Goal: Complete application form: Complete application form

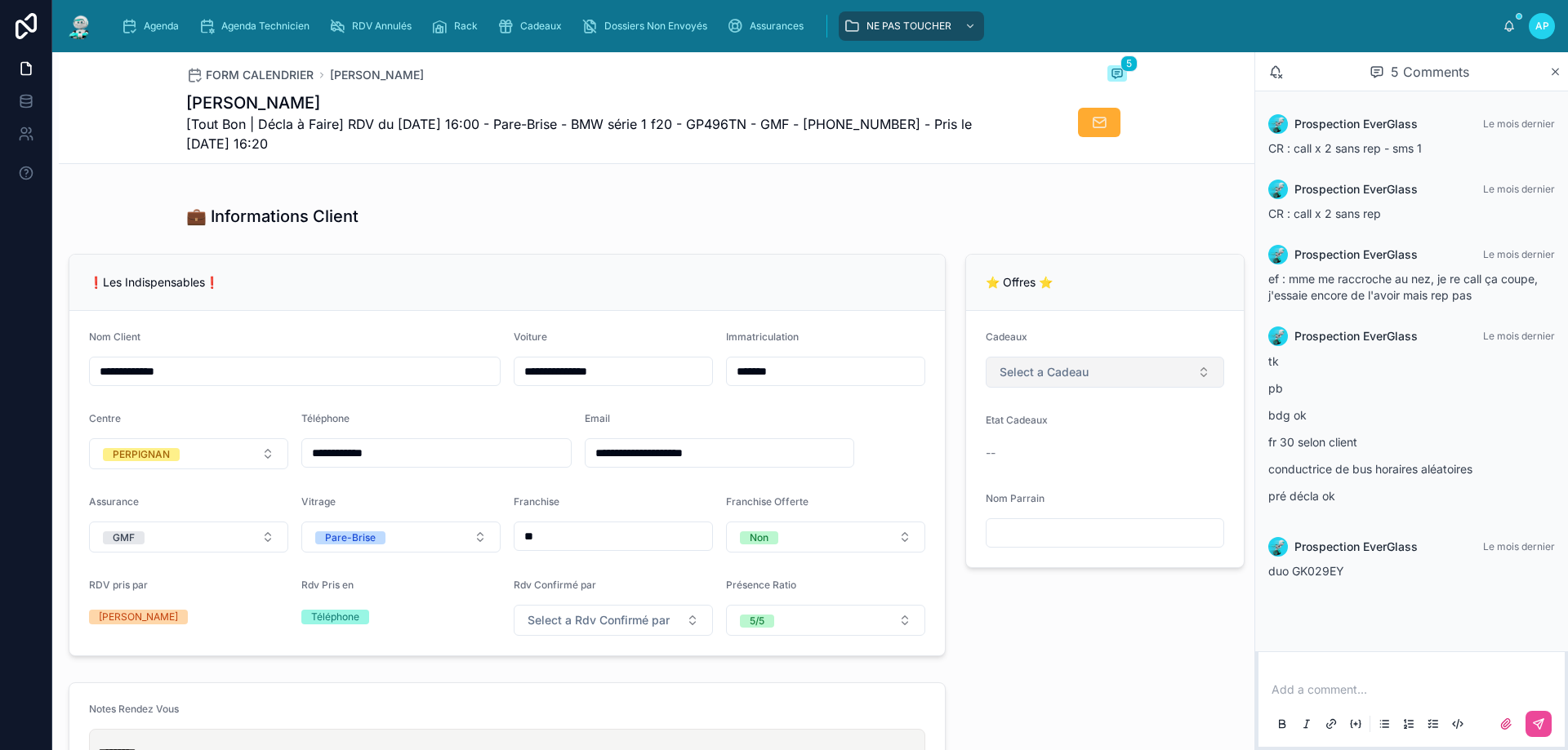
scroll to position [164, 0]
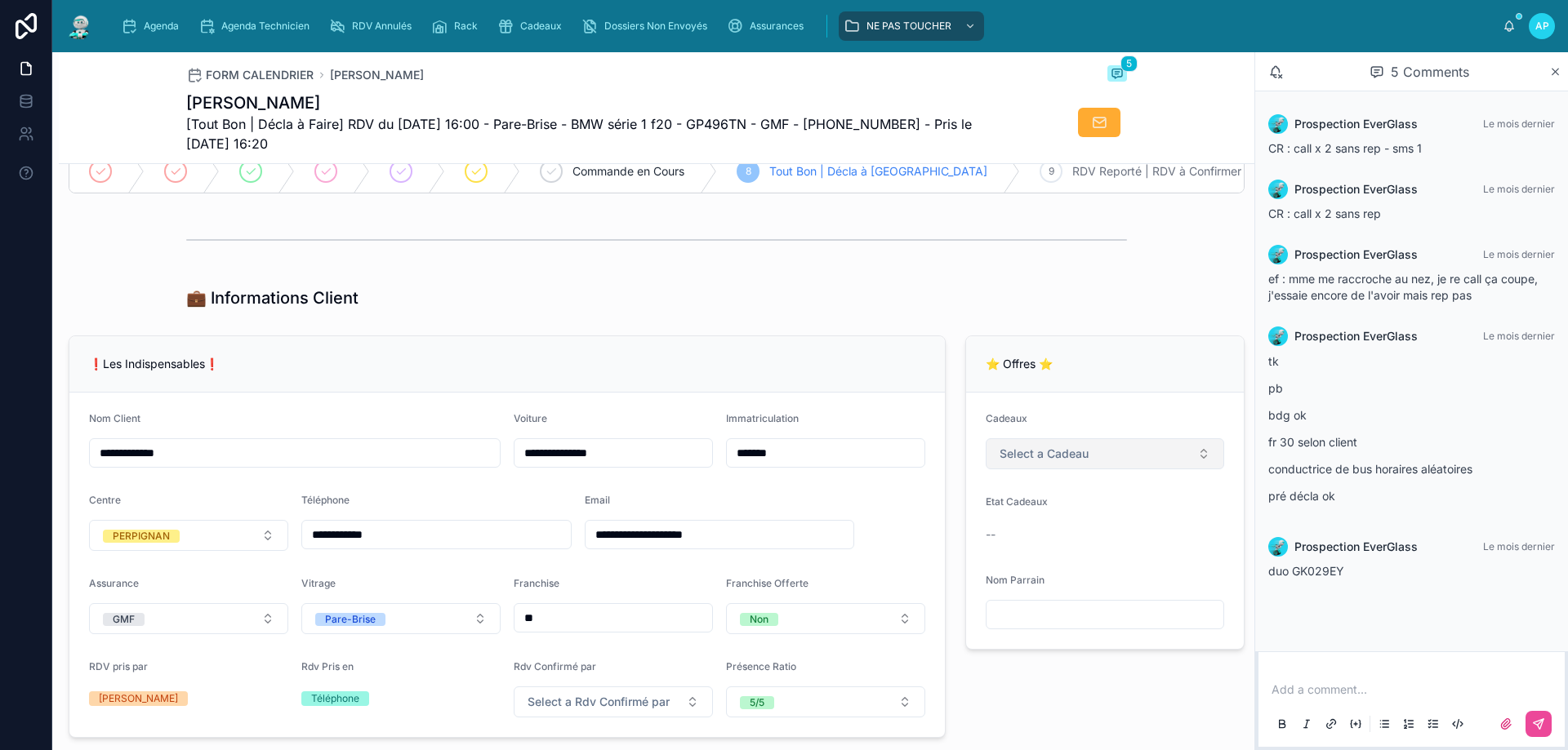
click at [1020, 462] on span "Select a Cadeau" at bounding box center [1043, 453] width 89 height 16
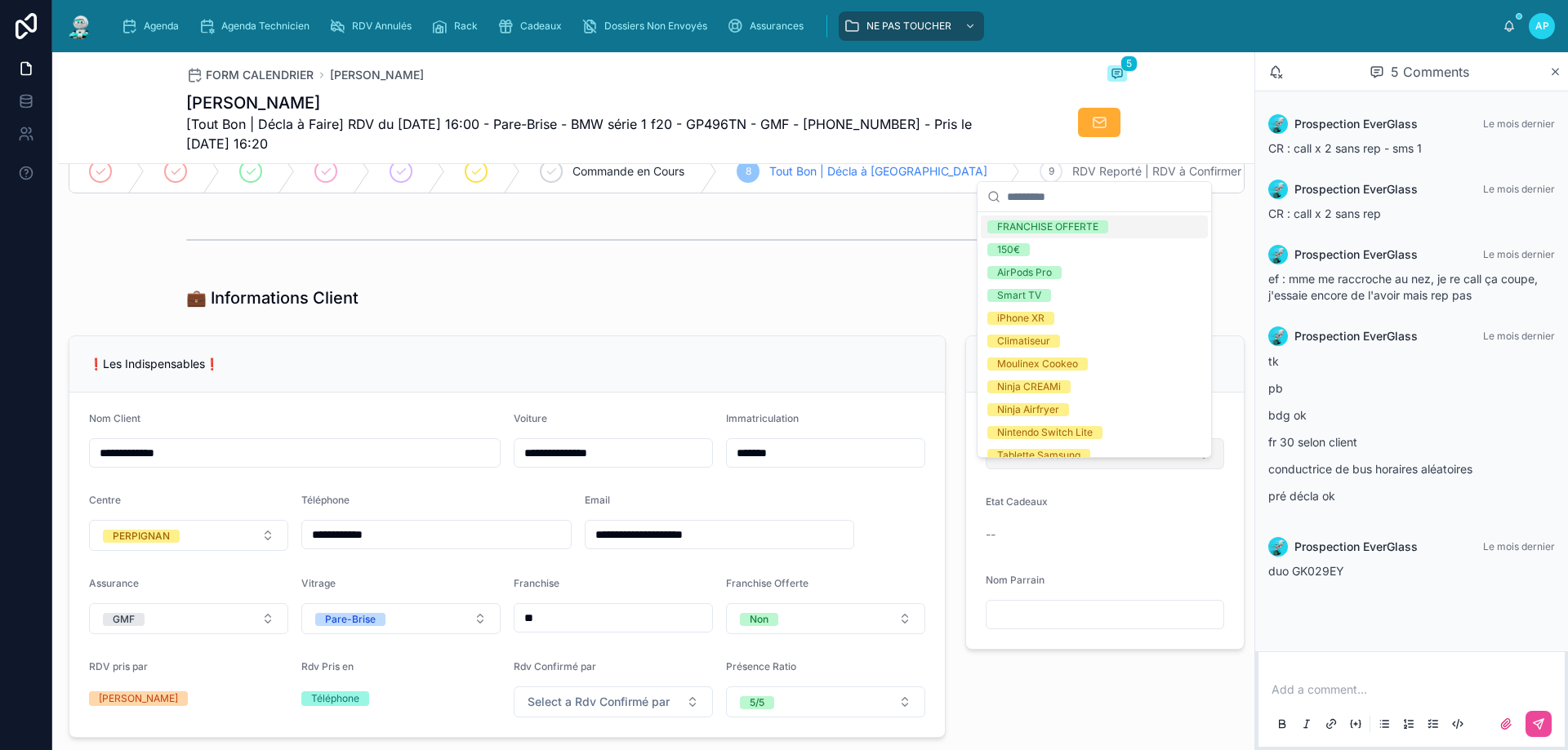
scroll to position [81, 0]
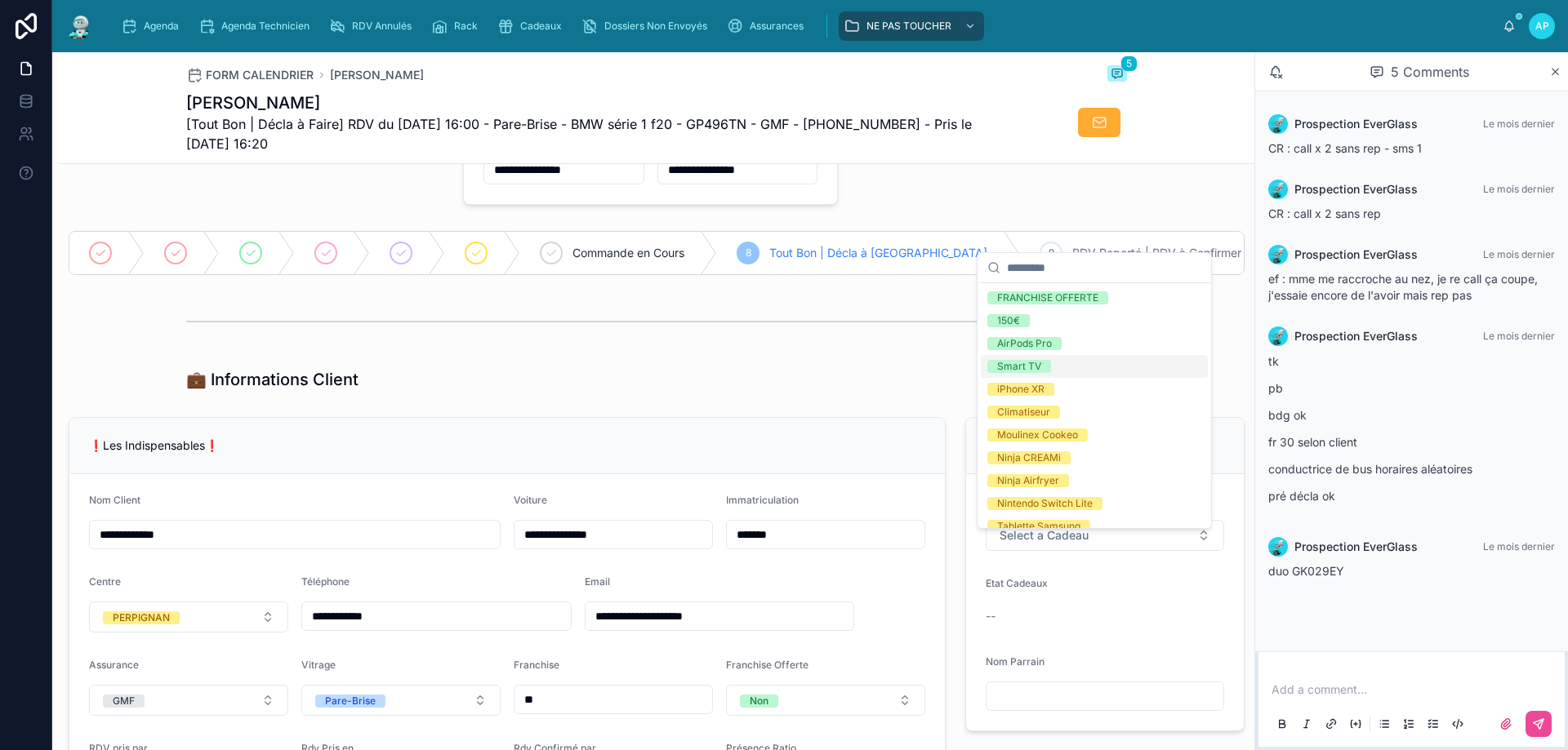
click at [931, 377] on div "💼 Informations Client" at bounding box center [656, 380] width 1195 height 36
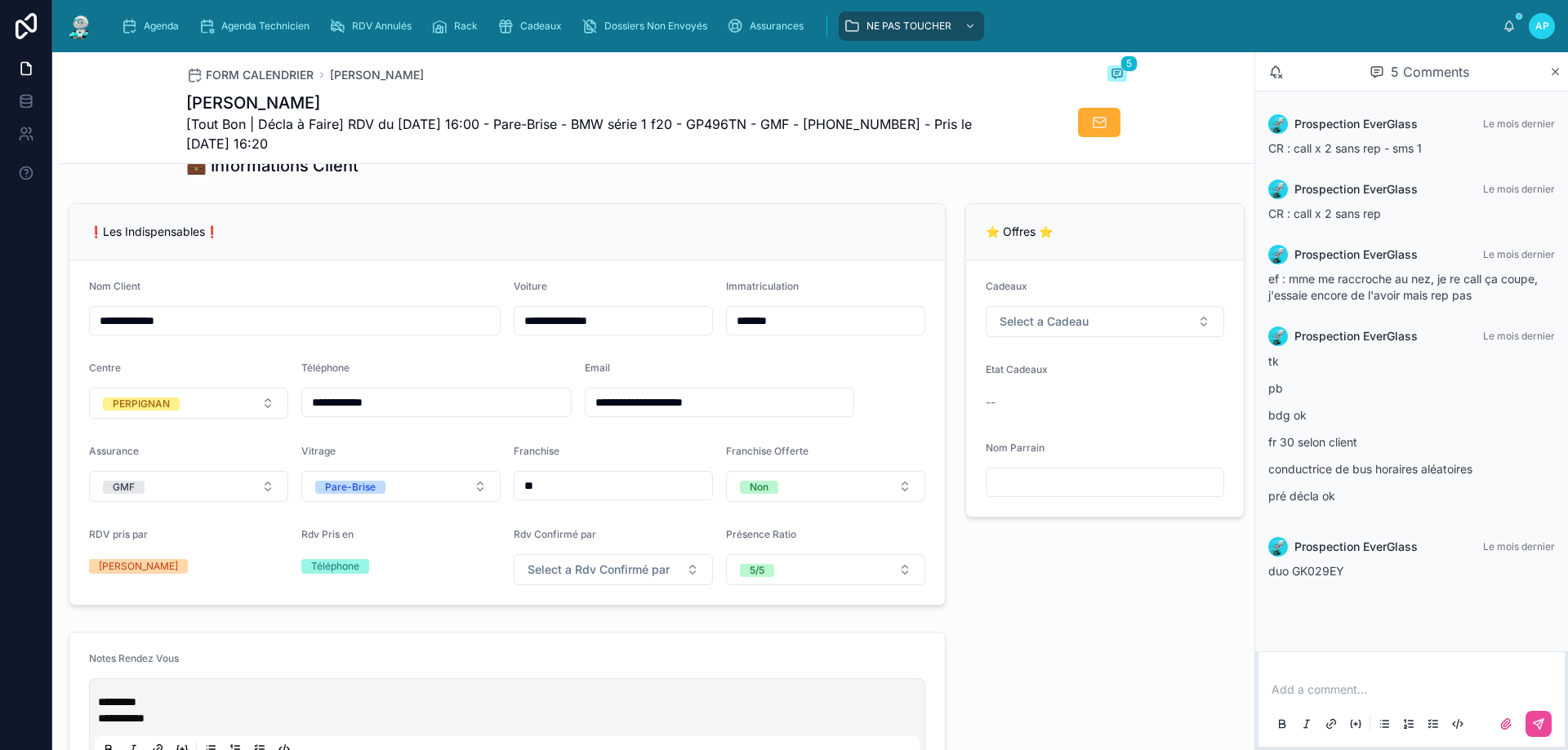
scroll to position [326, 0]
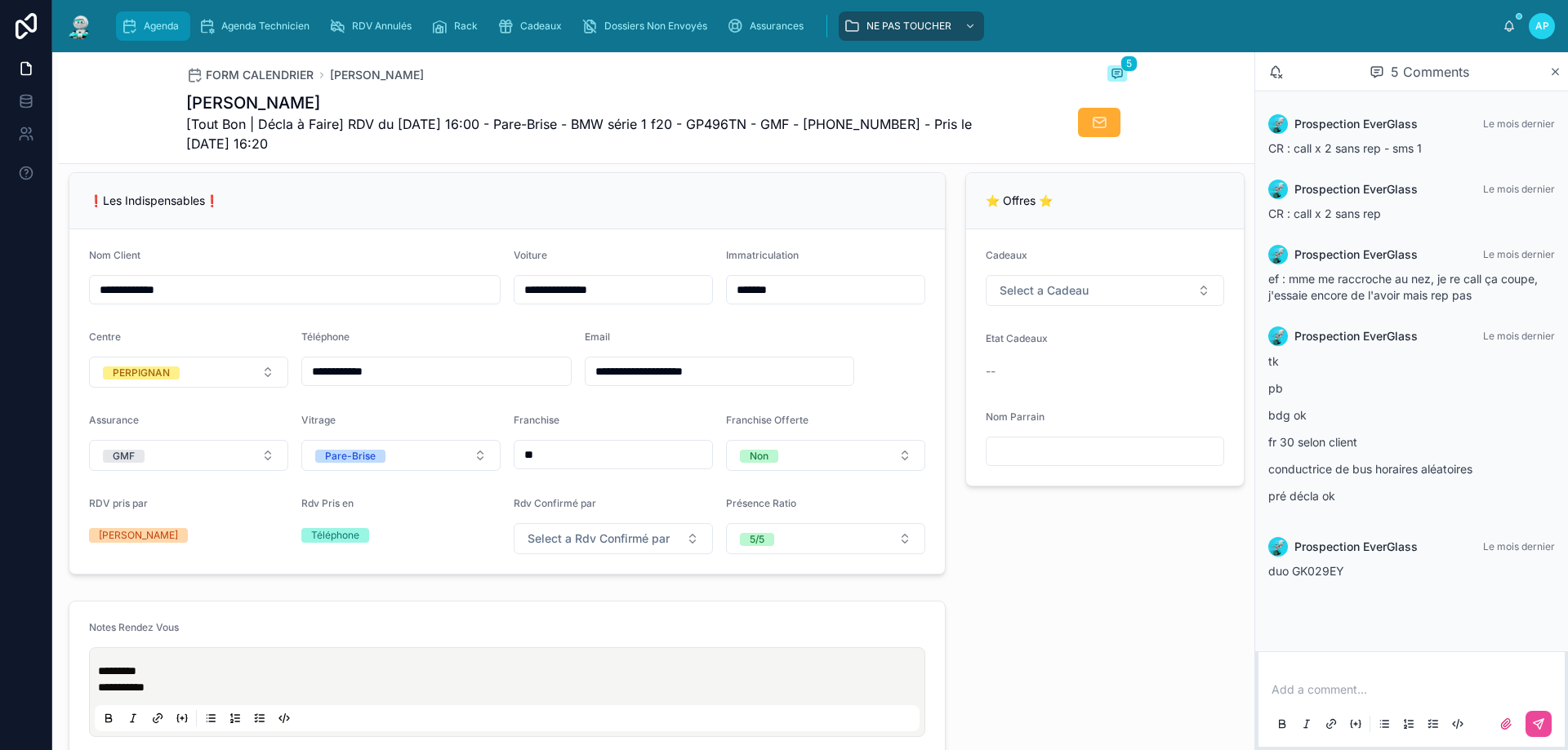
click at [146, 13] on div "Agenda" at bounding box center [153, 25] width 64 height 26
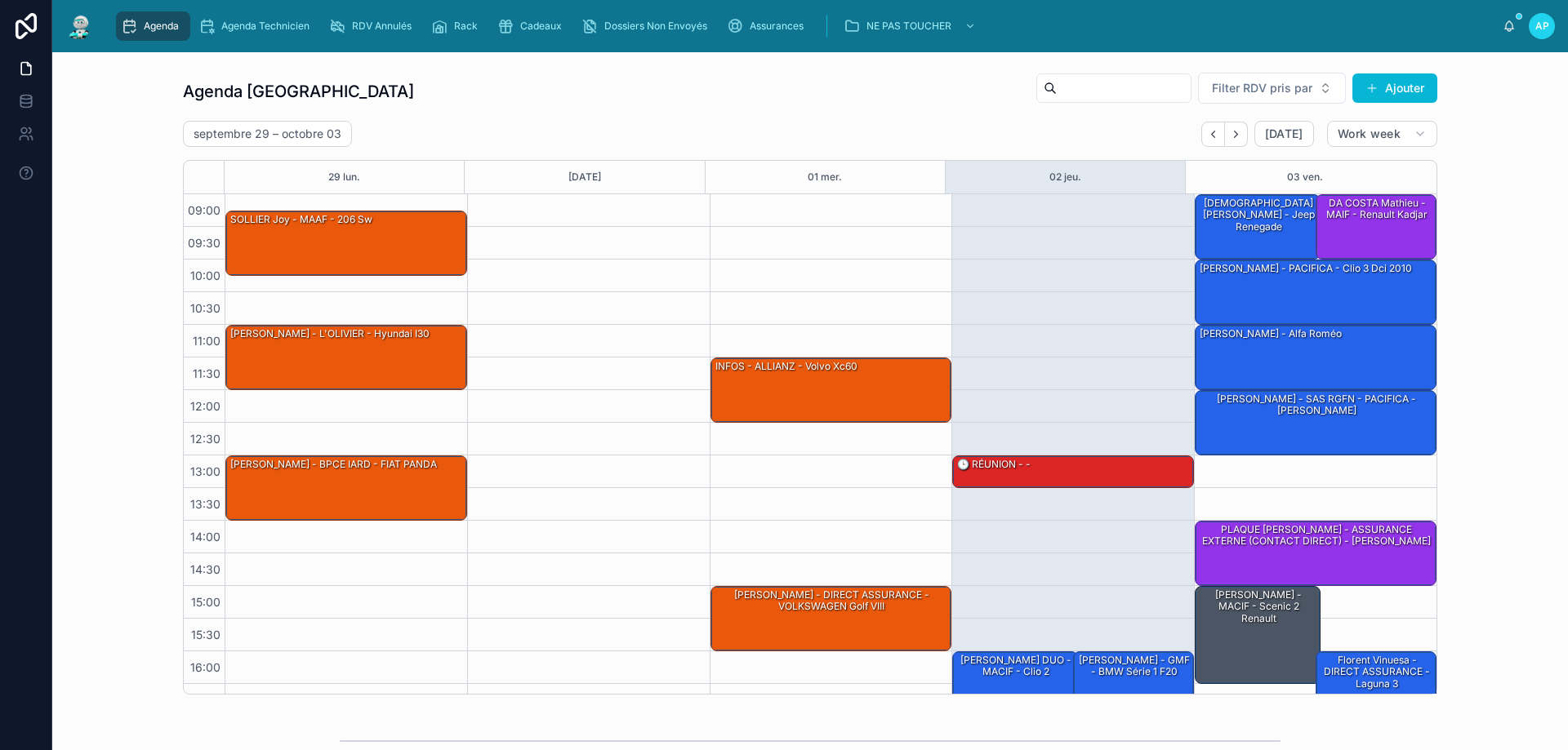
scroll to position [88, 0]
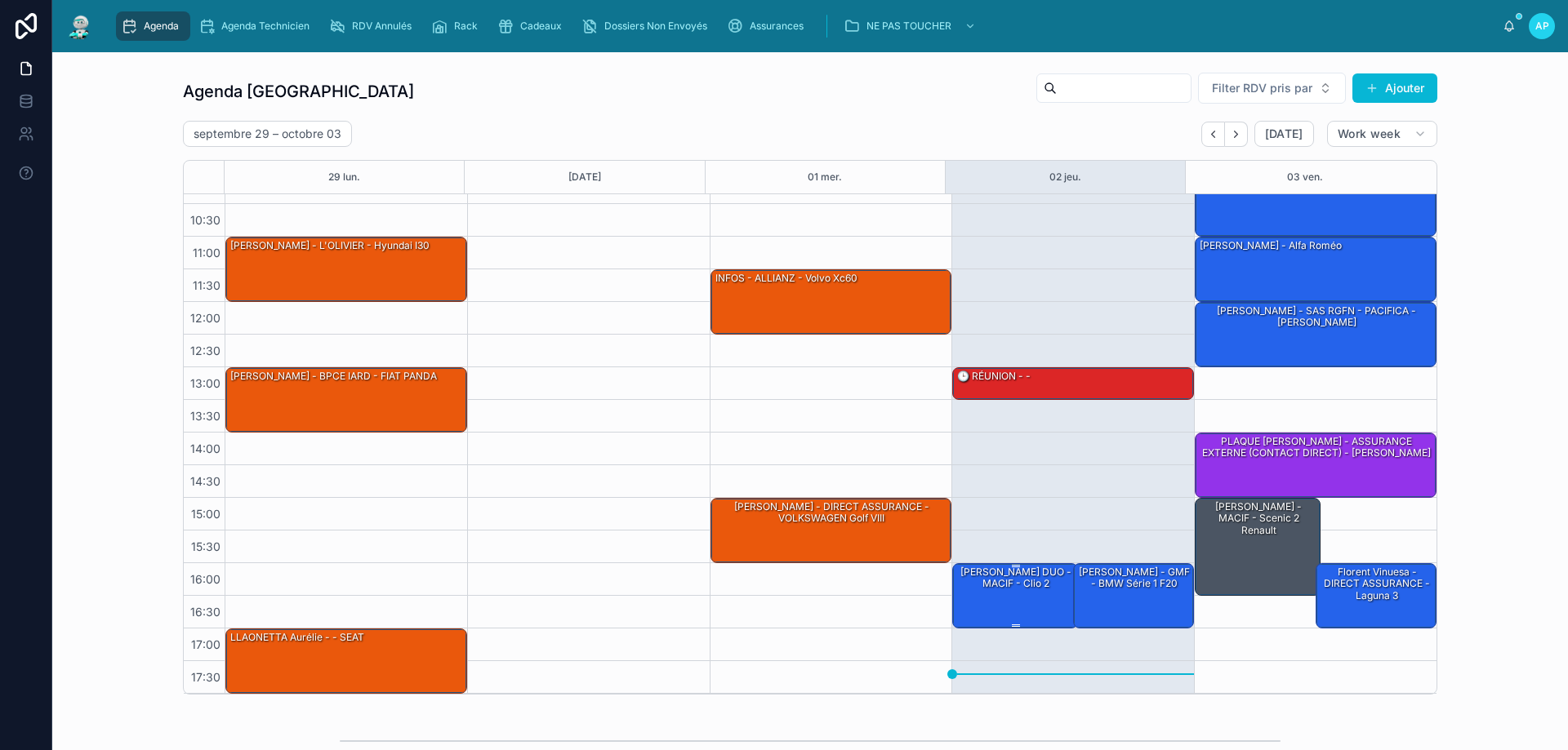
click at [1030, 586] on div "[PERSON_NAME] DUO - MACIF - clio 2" at bounding box center [1015, 579] width 121 height 27
click at [1025, 611] on div "[PERSON_NAME] DUO - MACIF - clio 2" at bounding box center [1015, 595] width 121 height 62
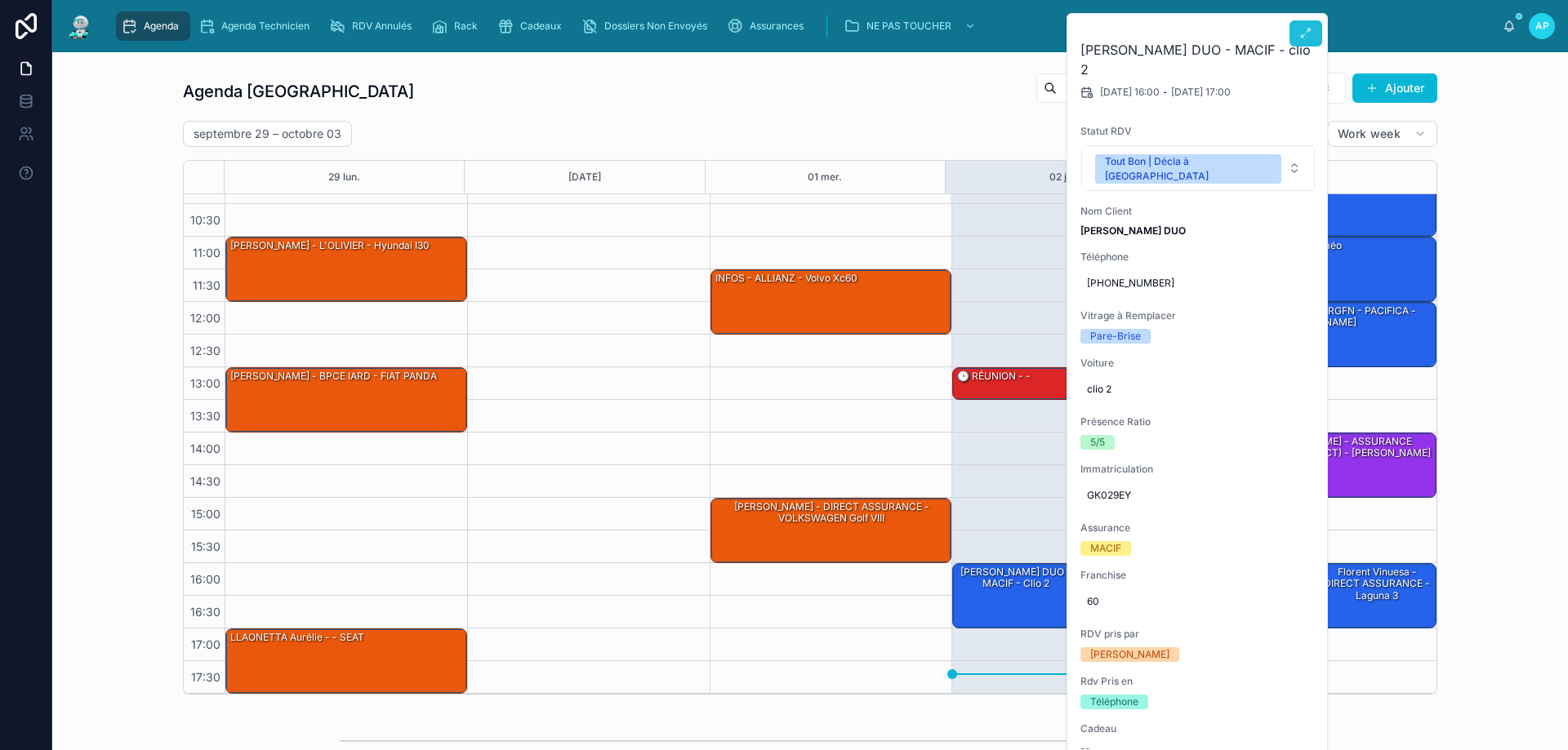
click at [1307, 33] on icon at bounding box center [1305, 33] width 13 height 13
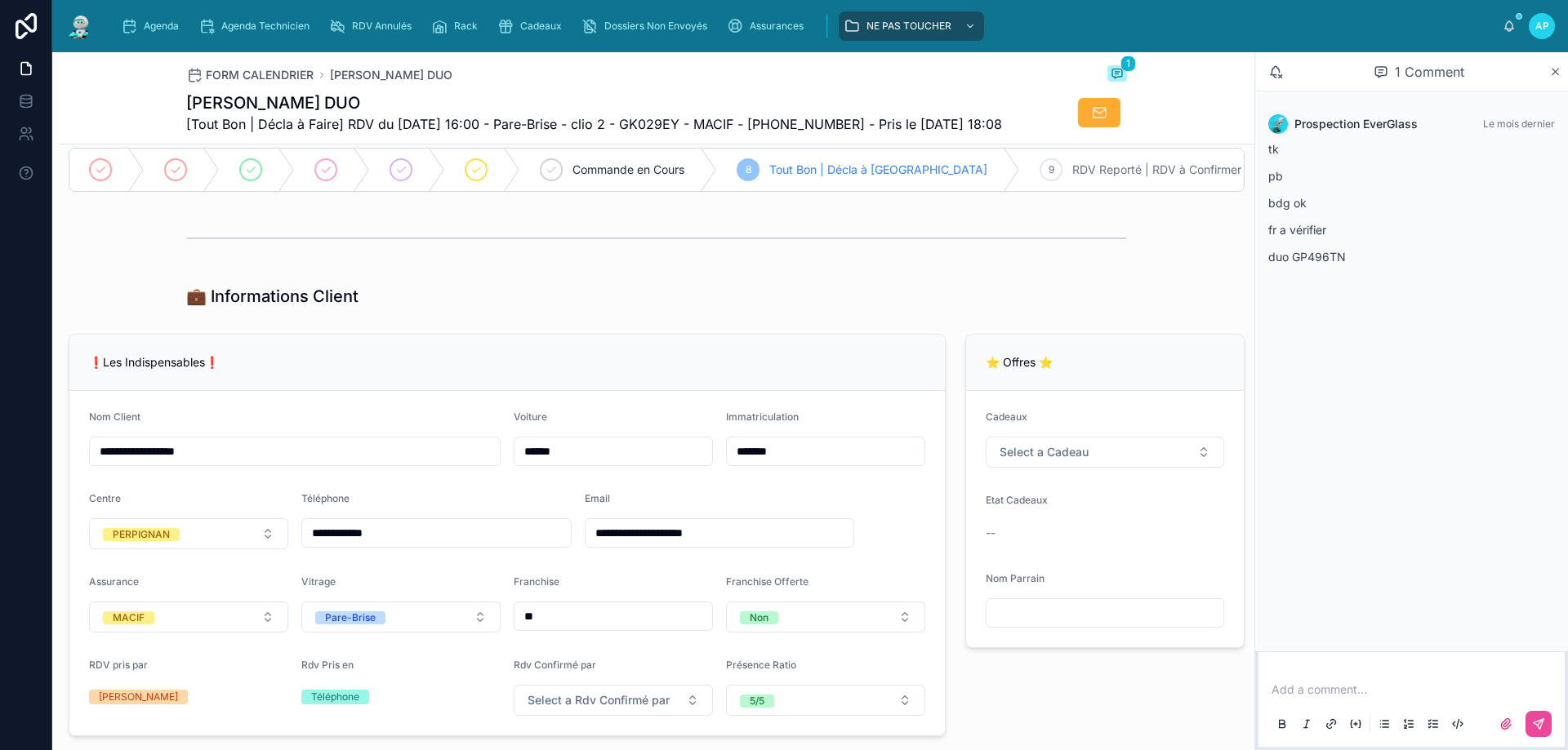
scroll to position [326, 0]
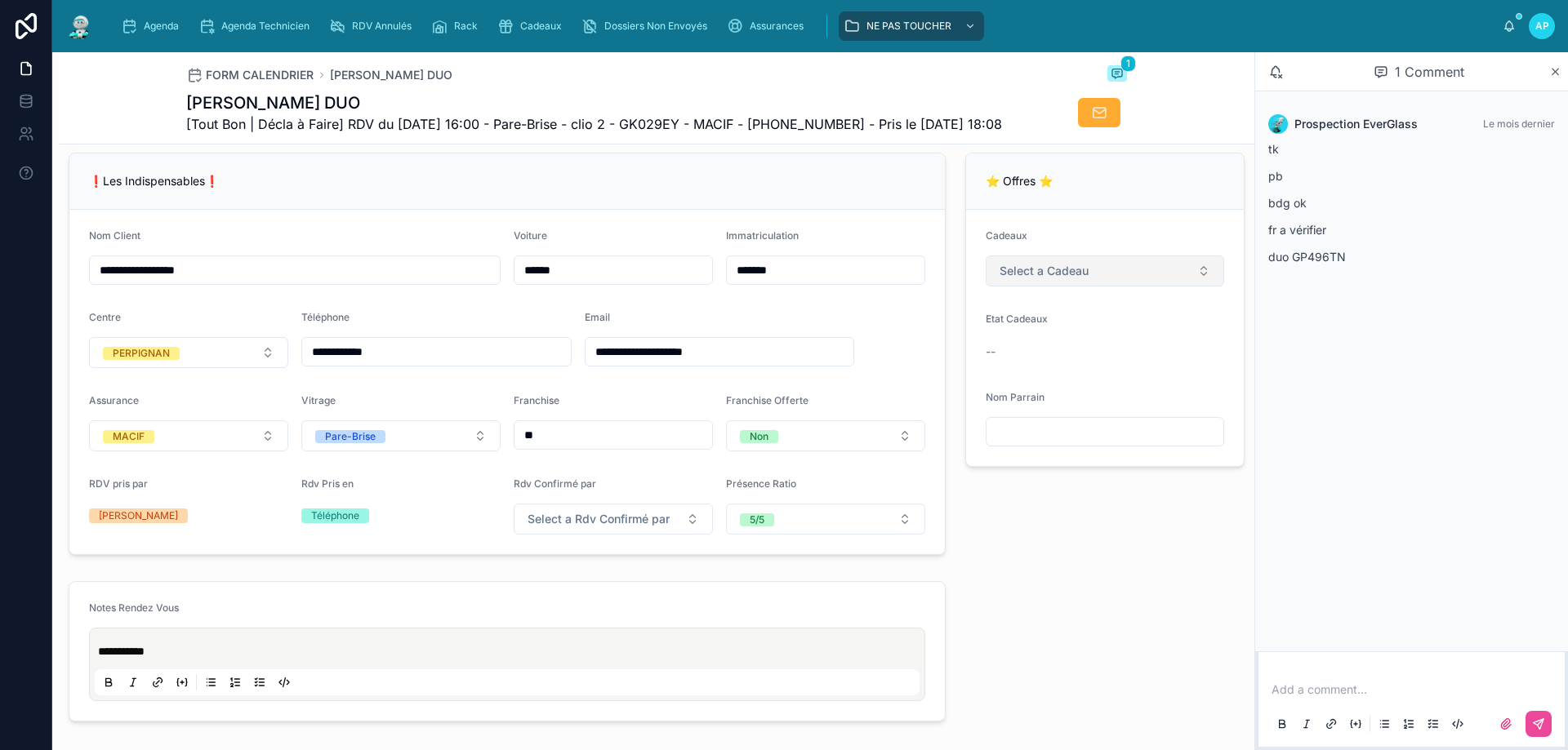
click at [1012, 279] on span "Select a Cadeau" at bounding box center [1043, 270] width 89 height 16
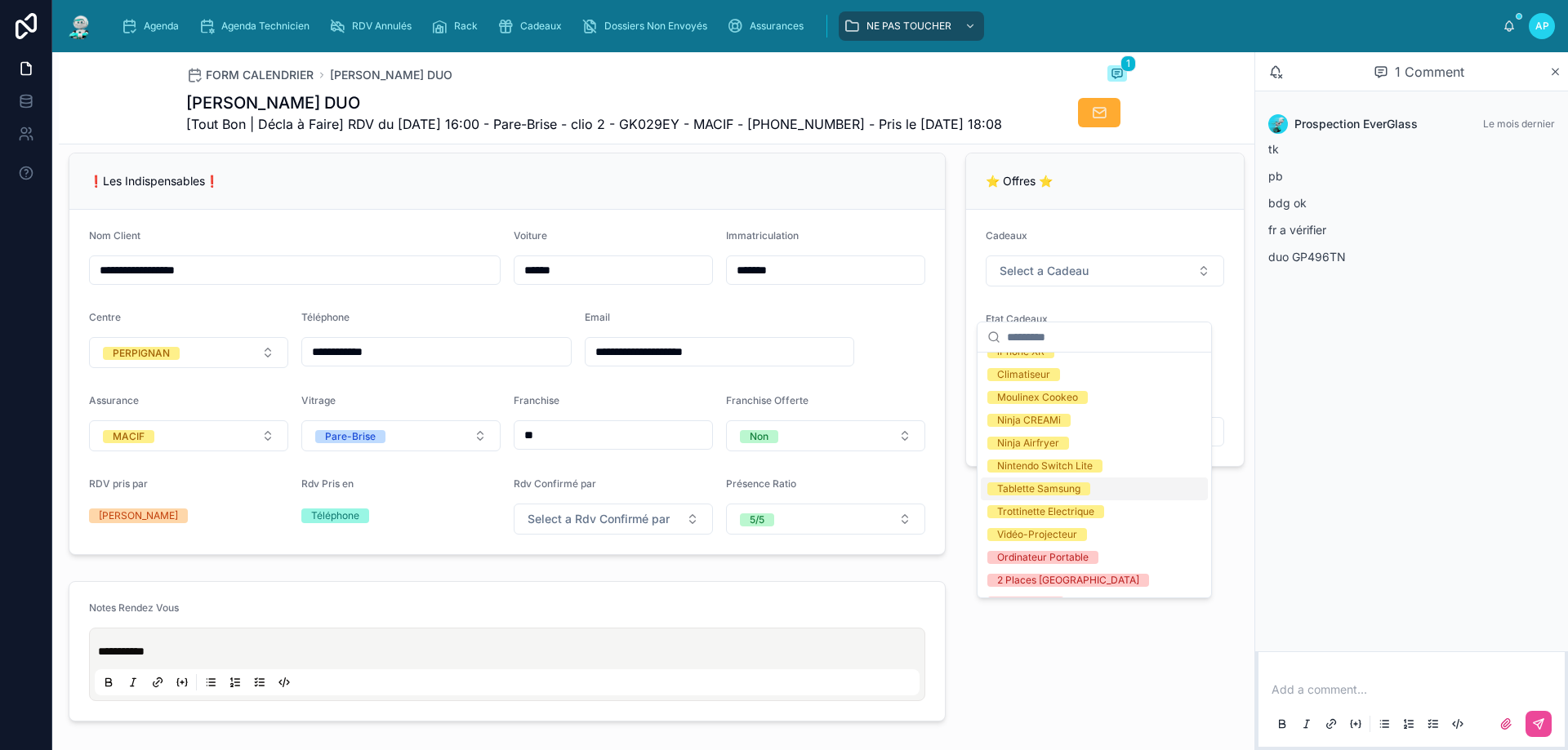
scroll to position [245, 0]
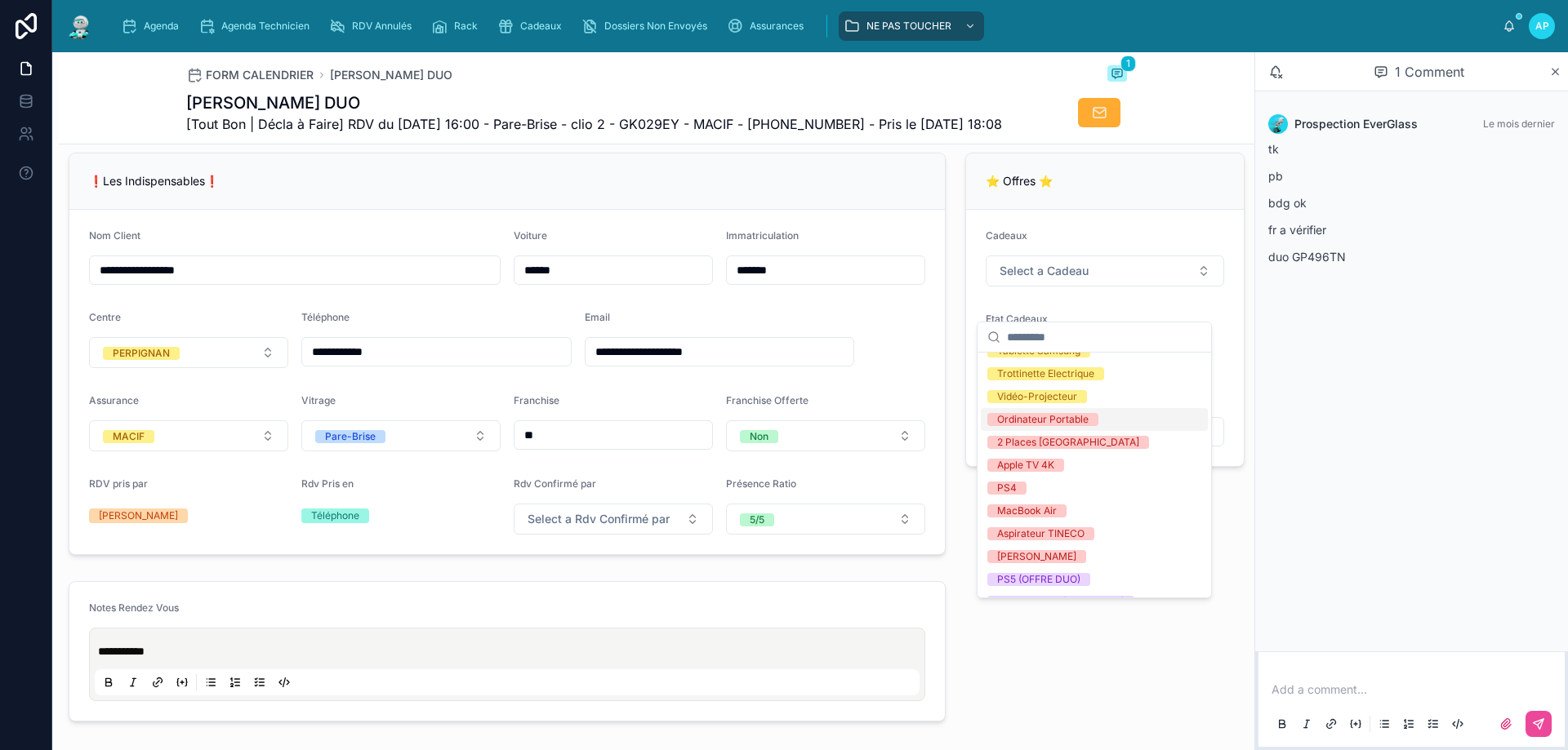
drag, startPoint x: 1069, startPoint y: 423, endPoint x: 1054, endPoint y: 428, distance: 15.8
click at [1069, 422] on div "Ordinateur Portable" at bounding box center [1043, 419] width 92 height 13
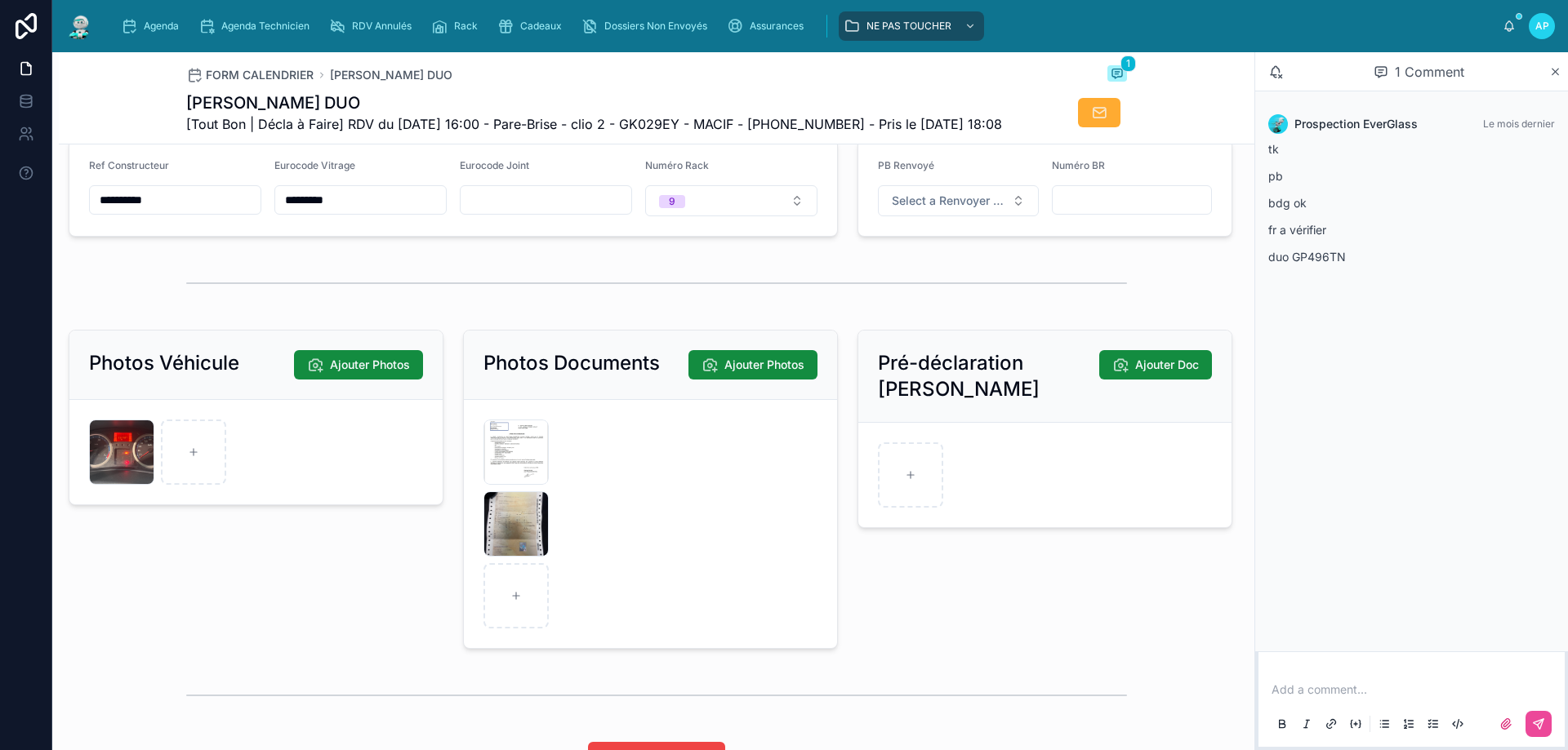
scroll to position [2123, 0]
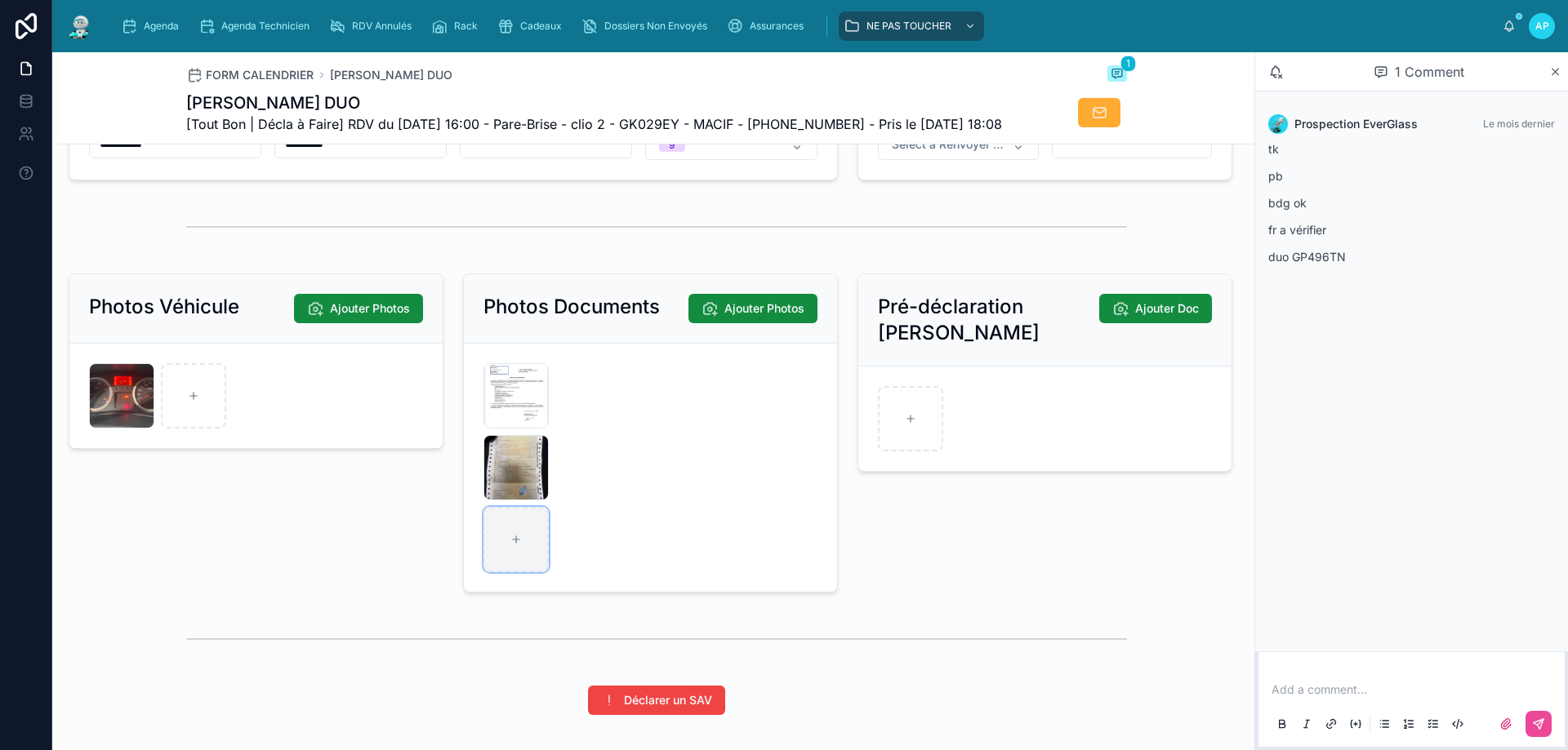
click at [530, 570] on div at bounding box center [515, 539] width 65 height 65
type input "**********"
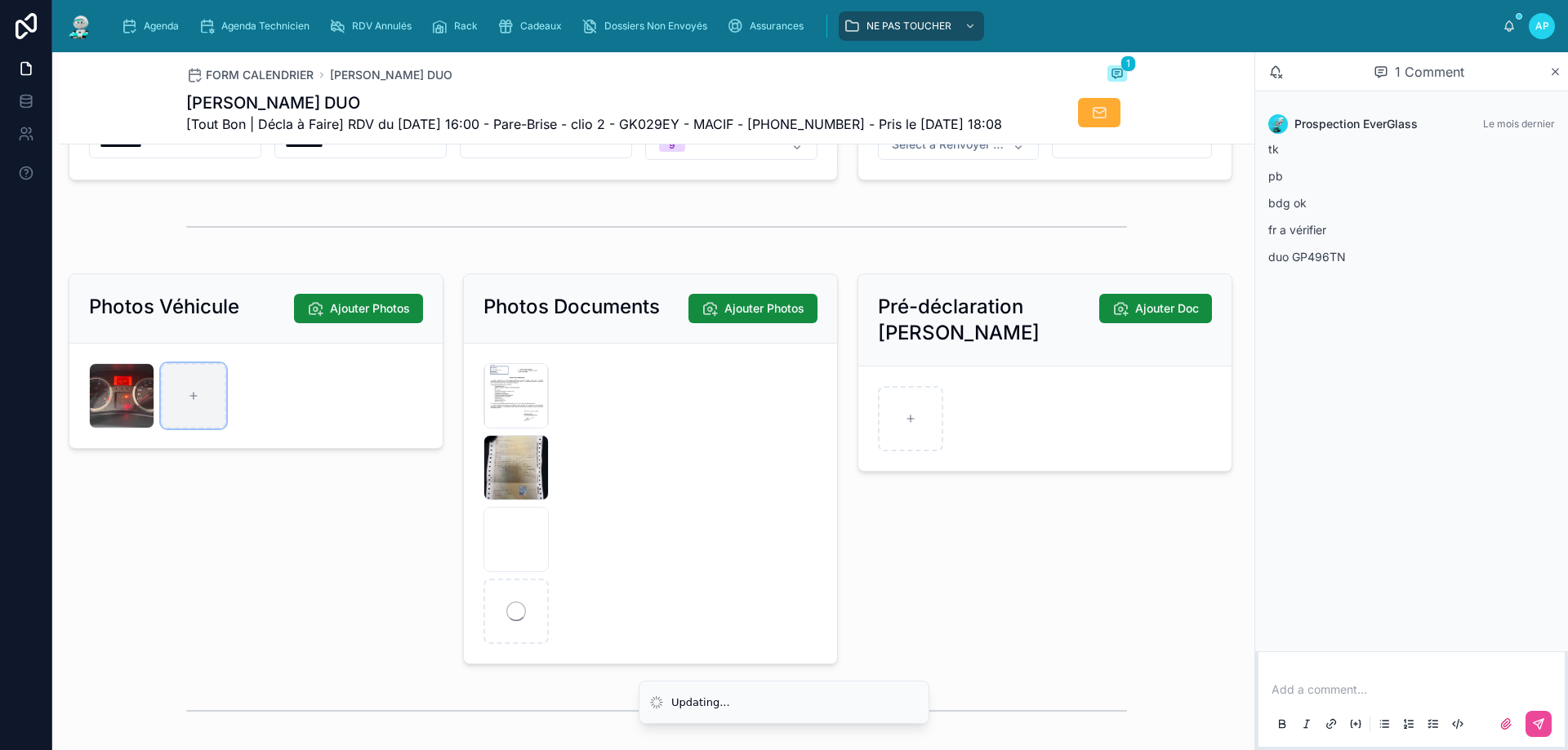
click at [225, 429] on div at bounding box center [193, 396] width 65 height 65
type input "**********"
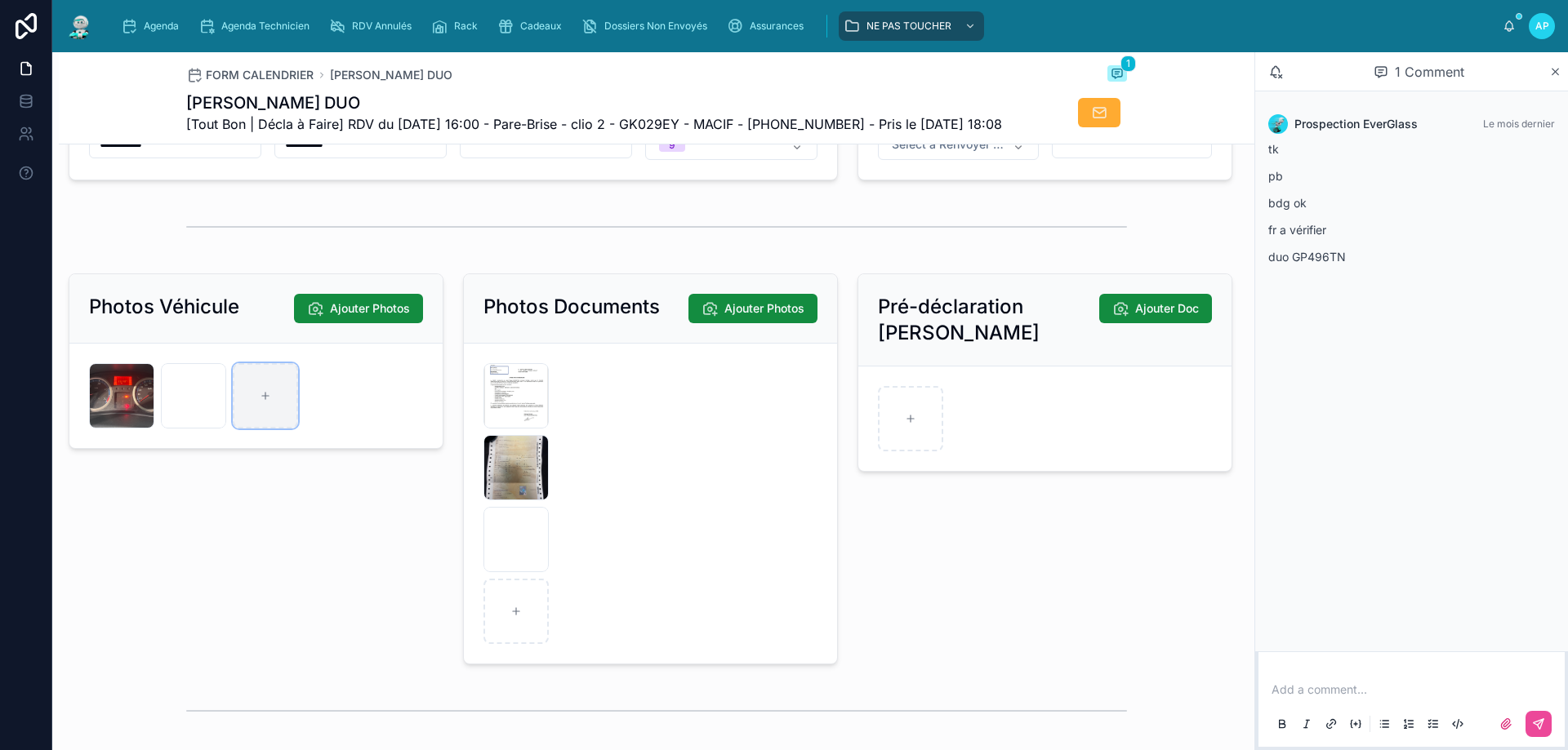
click at [260, 409] on div at bounding box center [265, 396] width 65 height 65
type input "**********"
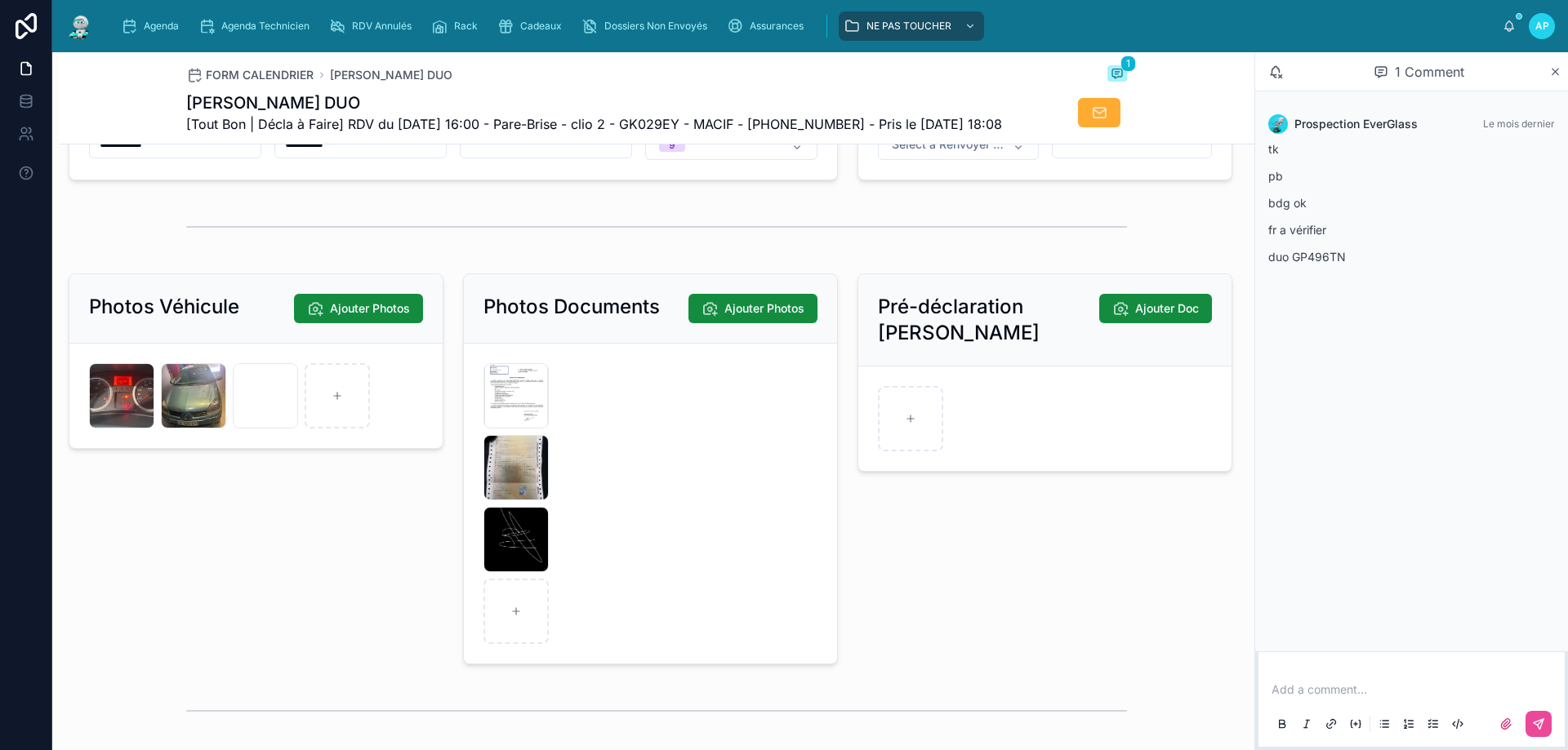
drag, startPoint x: 323, startPoint y: 559, endPoint x: 395, endPoint y: 525, distance: 79.6
click at [324, 559] on div "Photos Véhicule Ajouter Photos IMG_5630 .jpeg IMG_5632 .jpeg IMG_5631 .jpeg" at bounding box center [255, 469] width 394 height 404
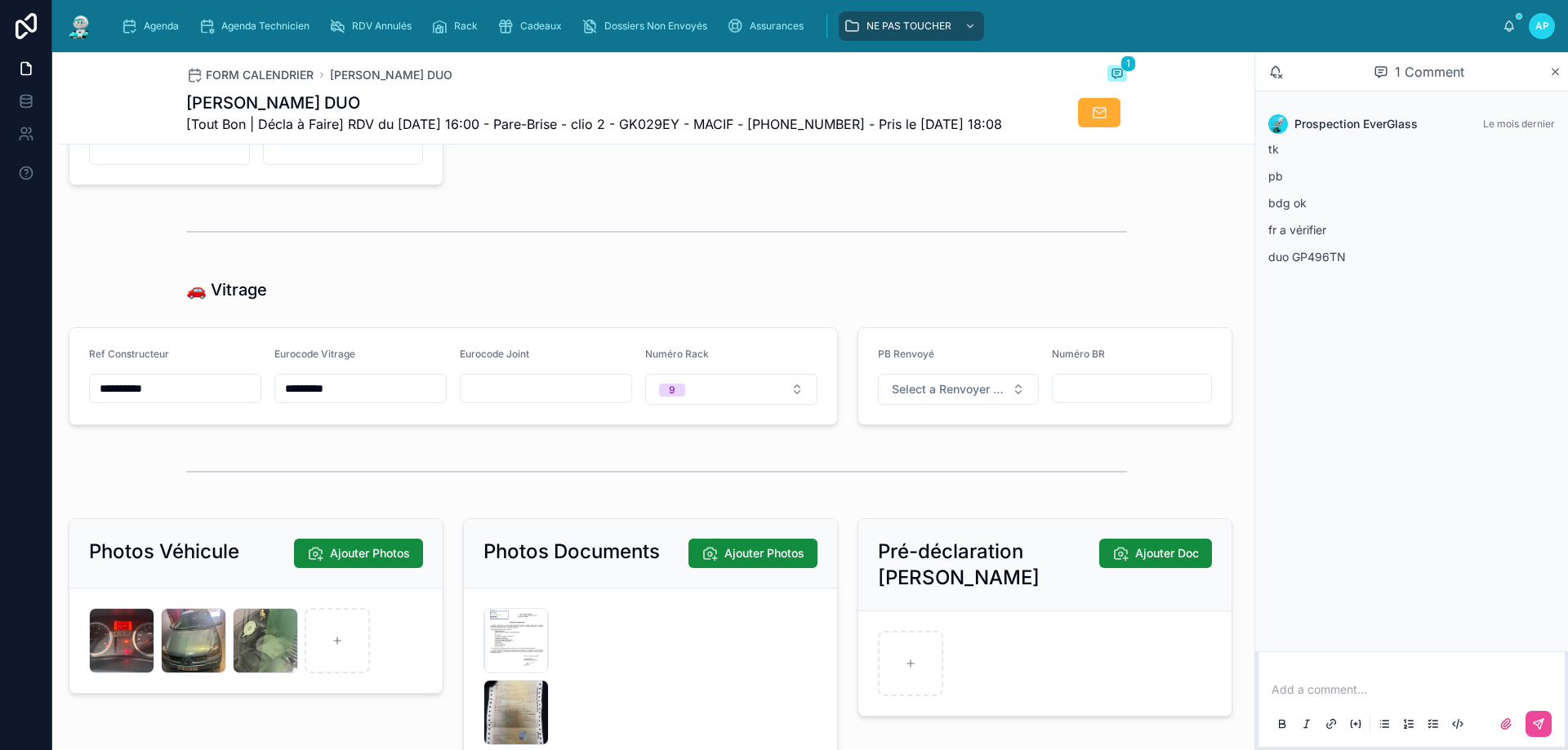
scroll to position [1552, 0]
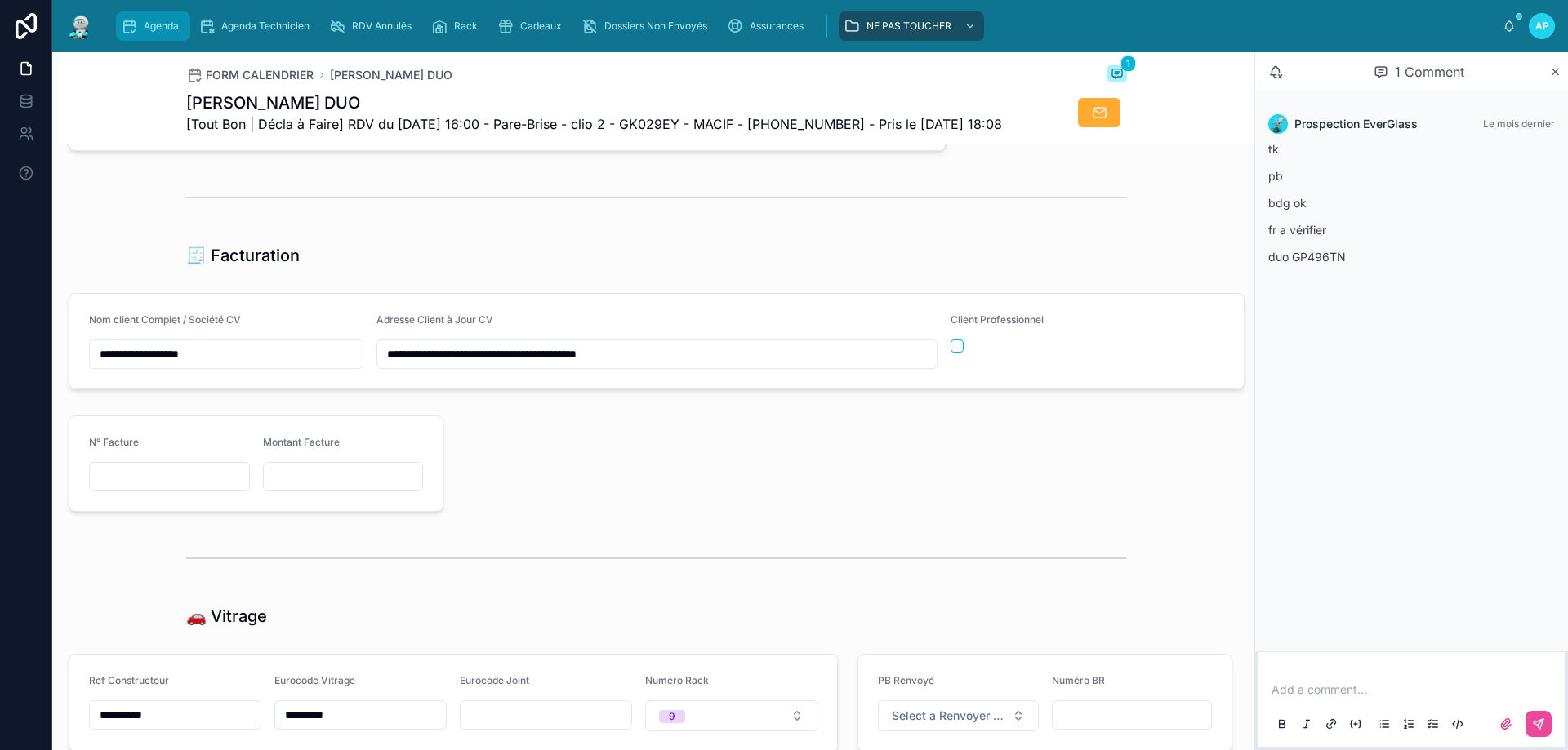
click at [177, 28] on span "Agenda" at bounding box center [161, 25] width 35 height 13
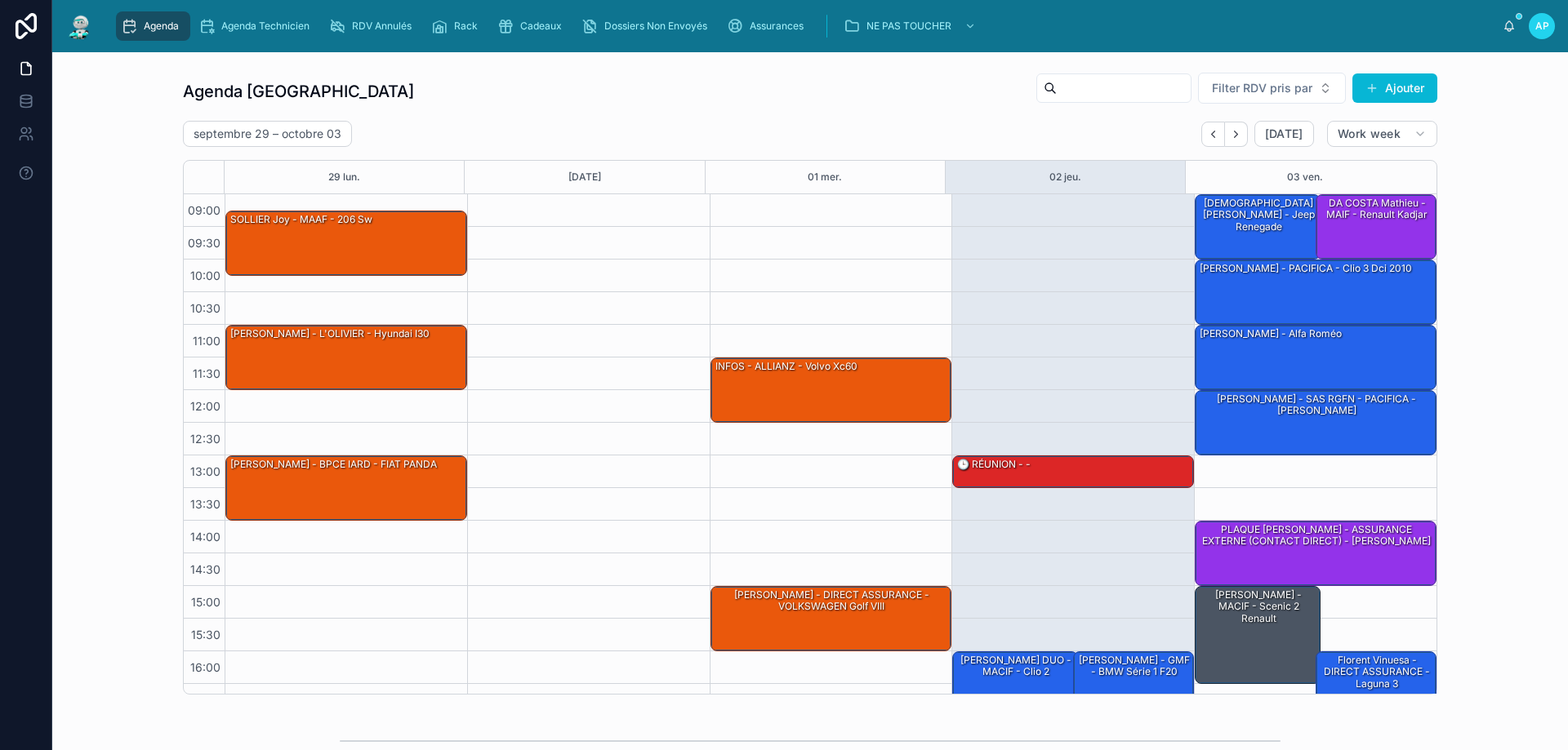
scroll to position [88, 0]
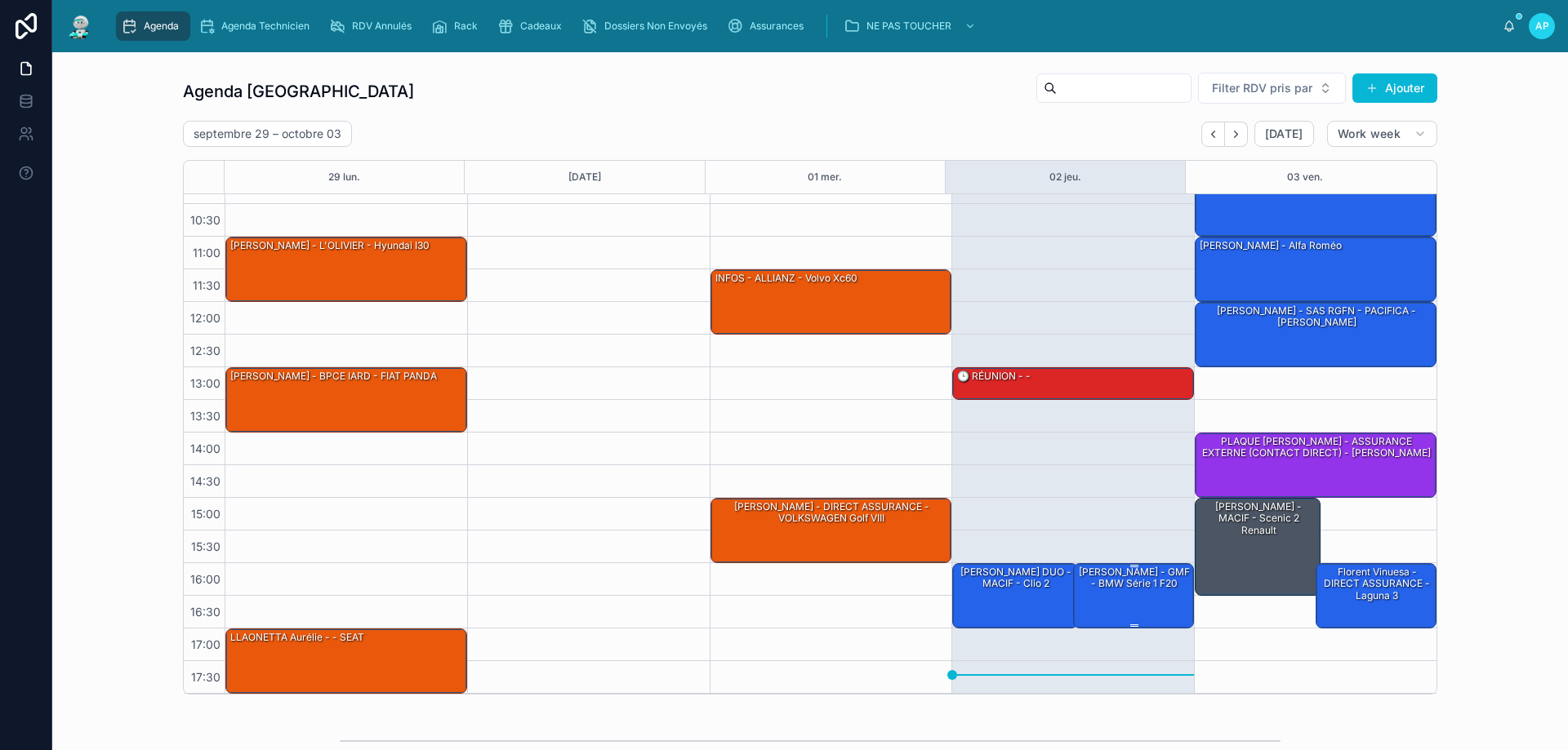
click at [1110, 583] on div "[PERSON_NAME] - GMF - BMW série 1 f20" at bounding box center [1134, 579] width 116 height 27
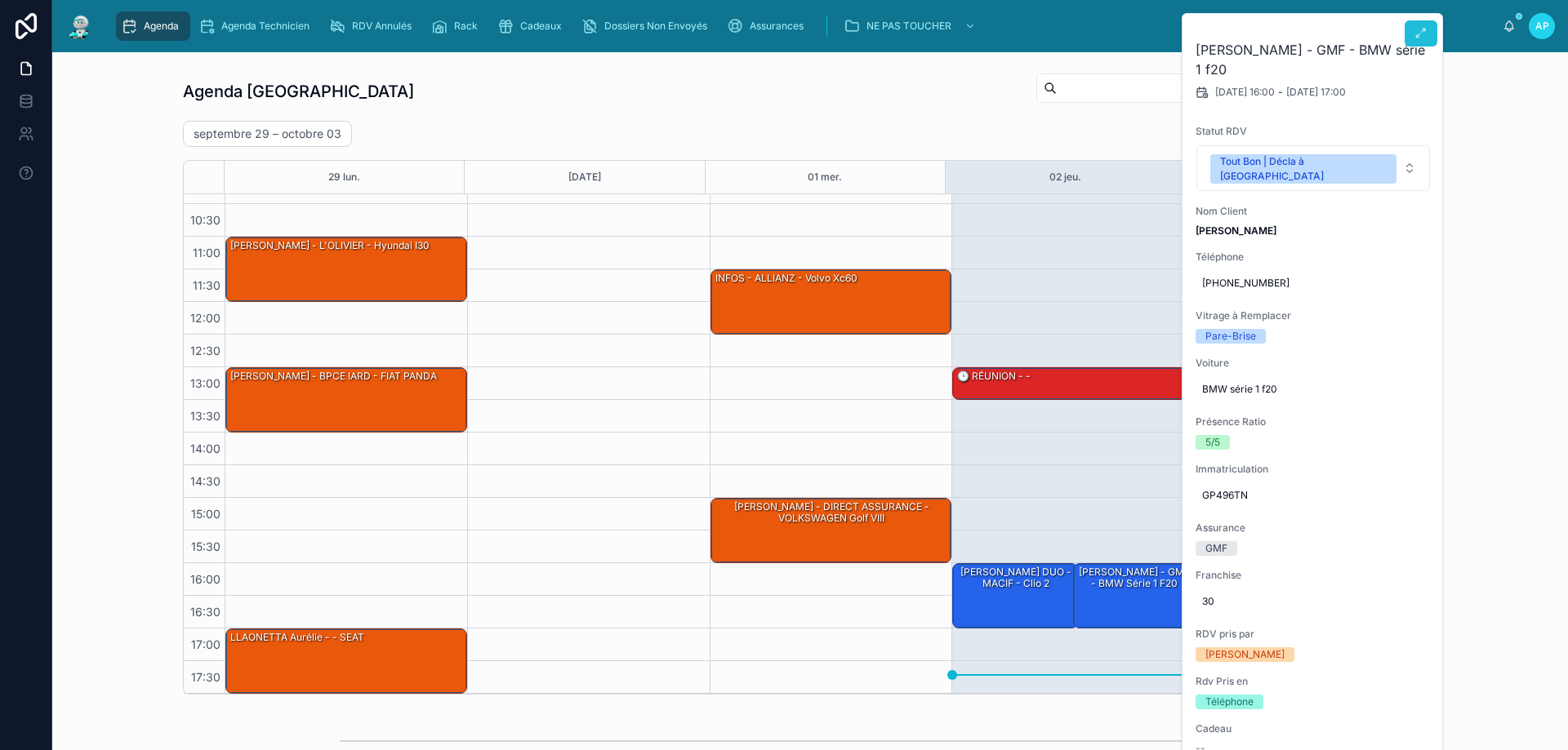
click at [1430, 42] on button at bounding box center [1421, 33] width 33 height 26
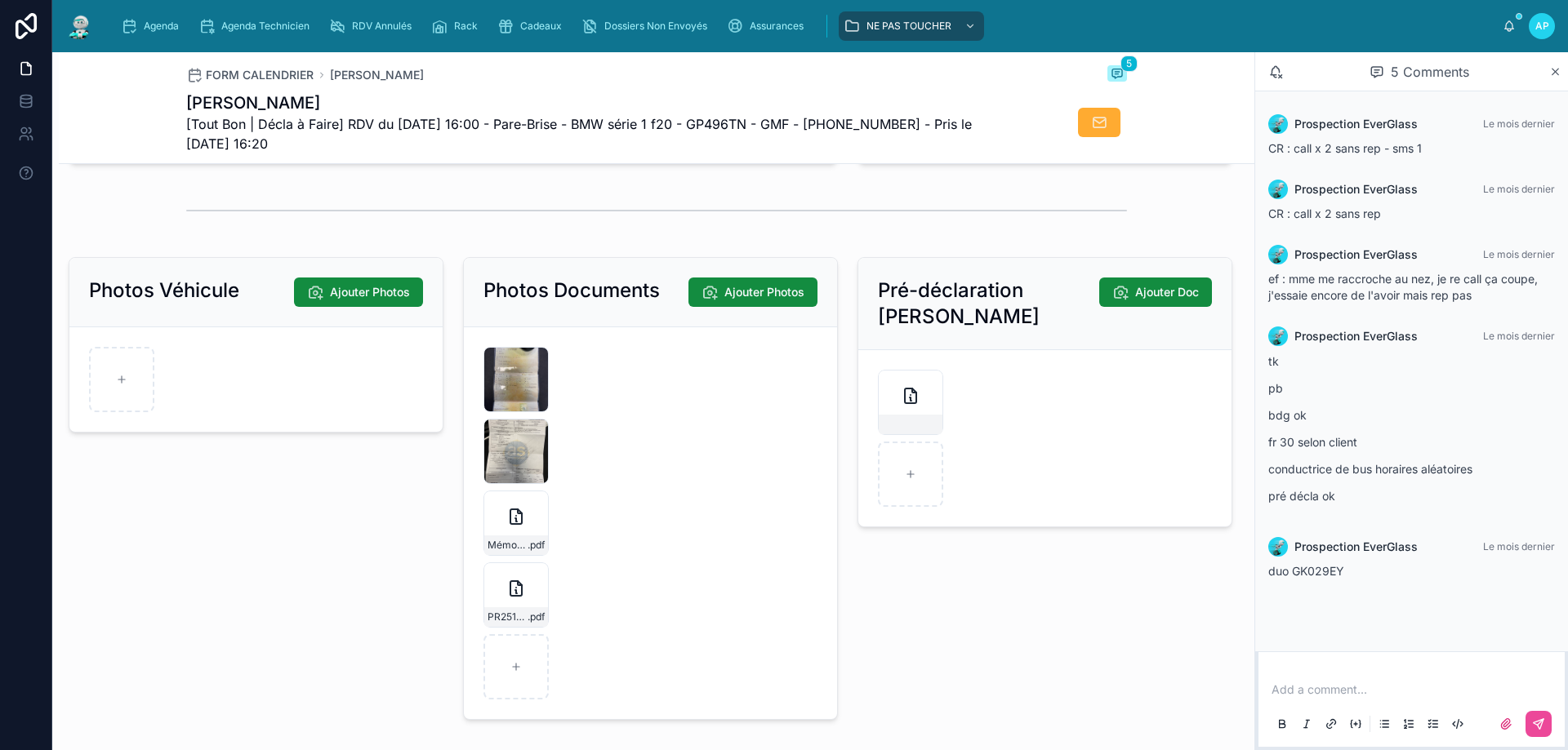
scroll to position [2286, 0]
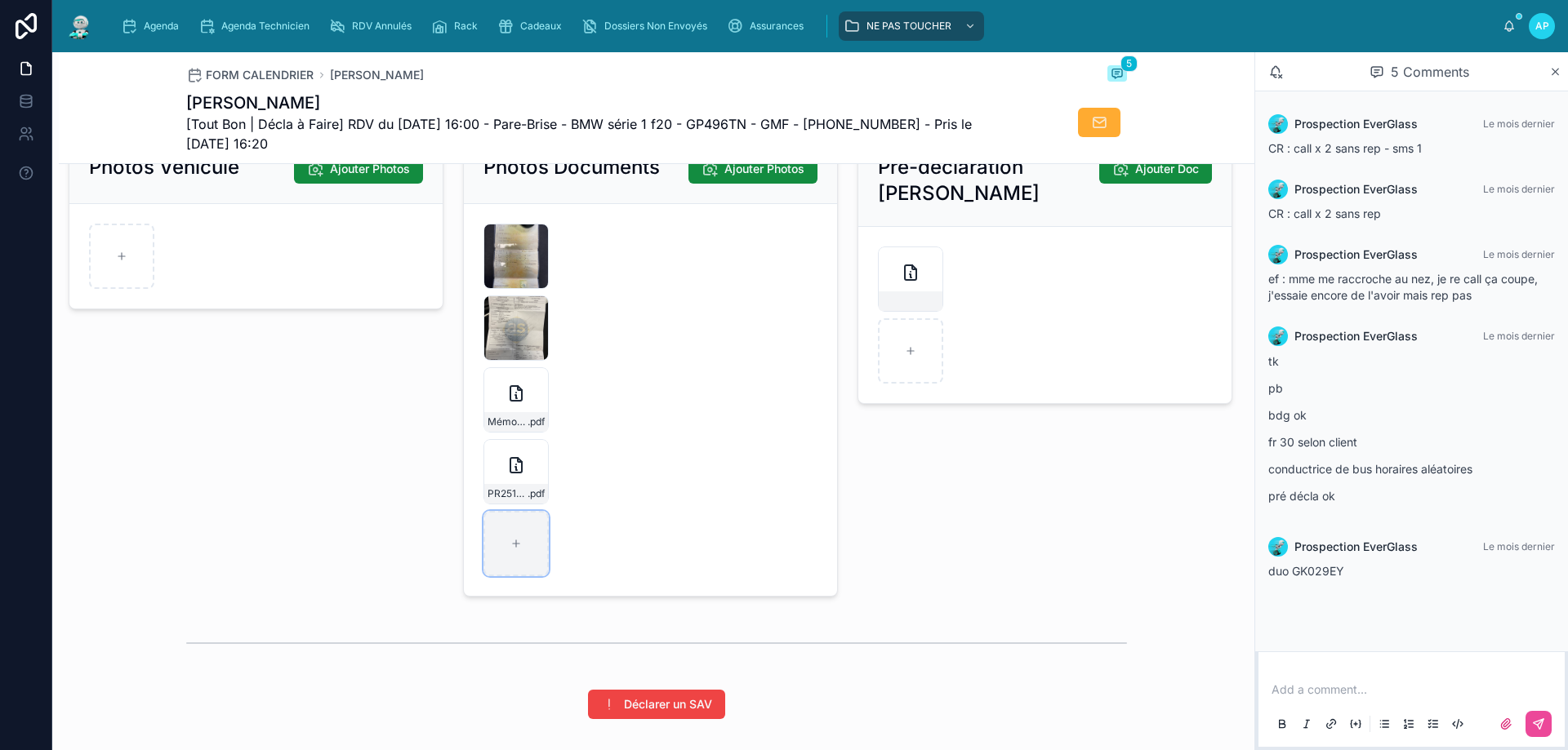
click at [529, 542] on div at bounding box center [515, 543] width 65 height 65
type input "**********"
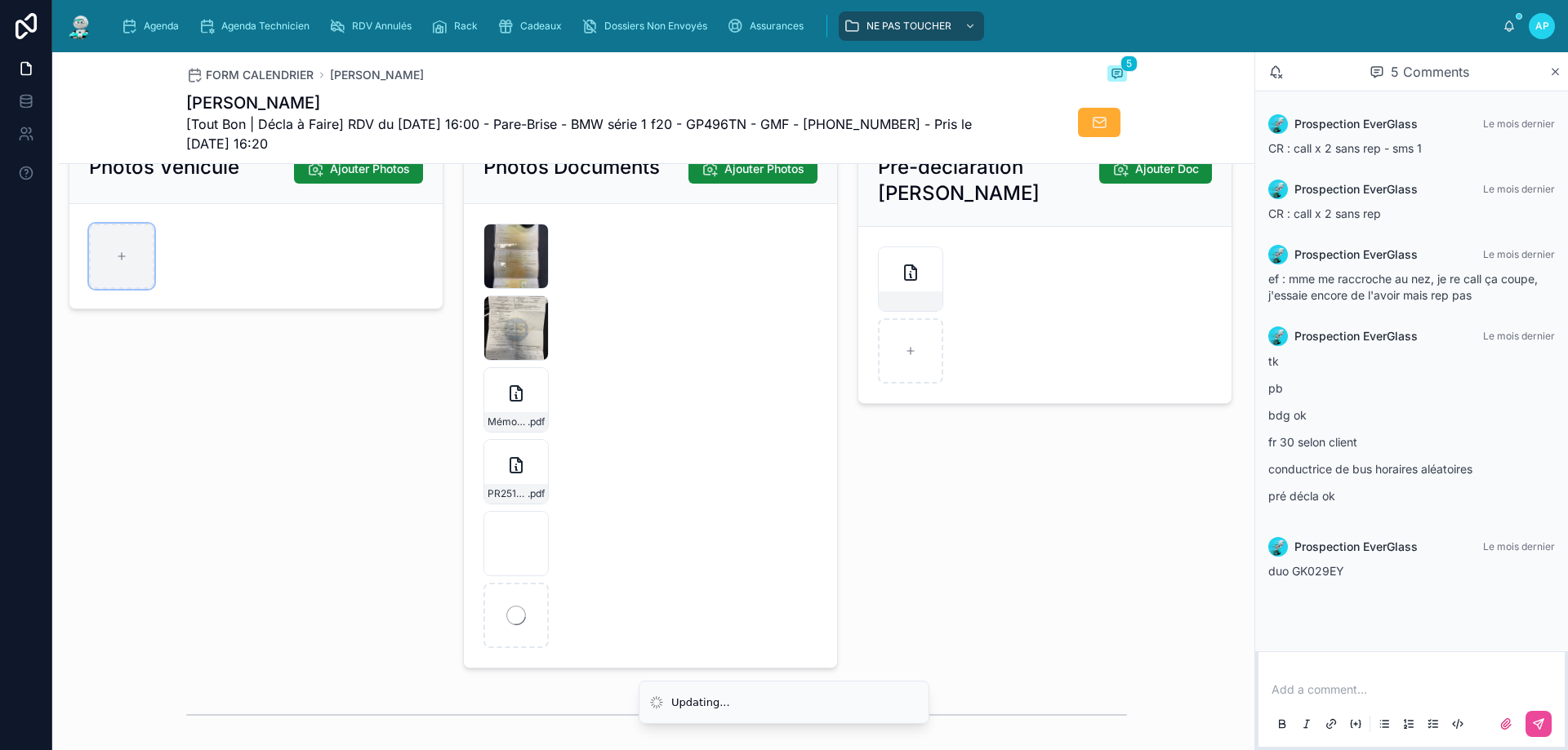
click at [130, 273] on div at bounding box center [121, 256] width 65 height 65
click at [127, 247] on div at bounding box center [121, 256] width 65 height 65
type input "**********"
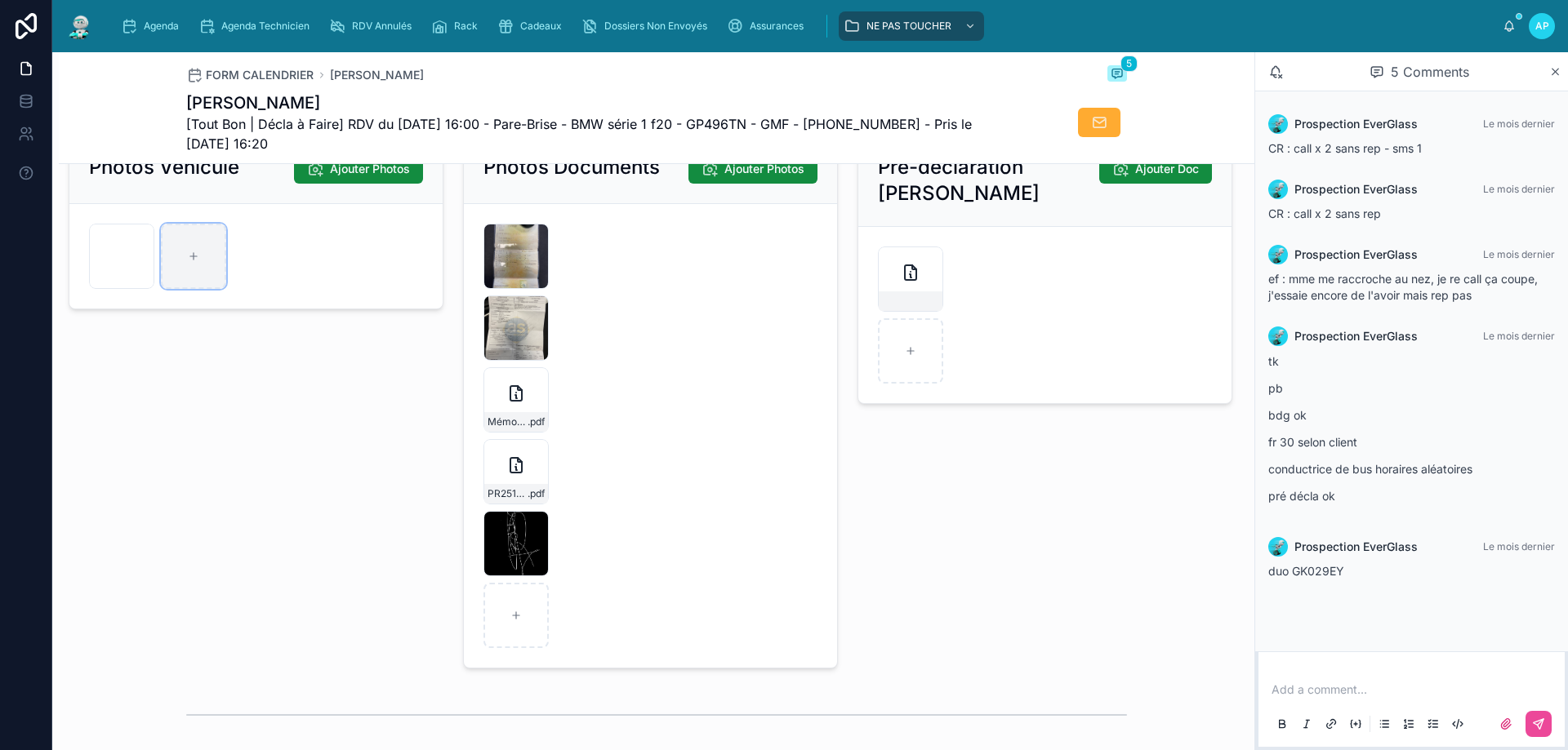
click at [177, 276] on div at bounding box center [193, 256] width 65 height 65
type input "**********"
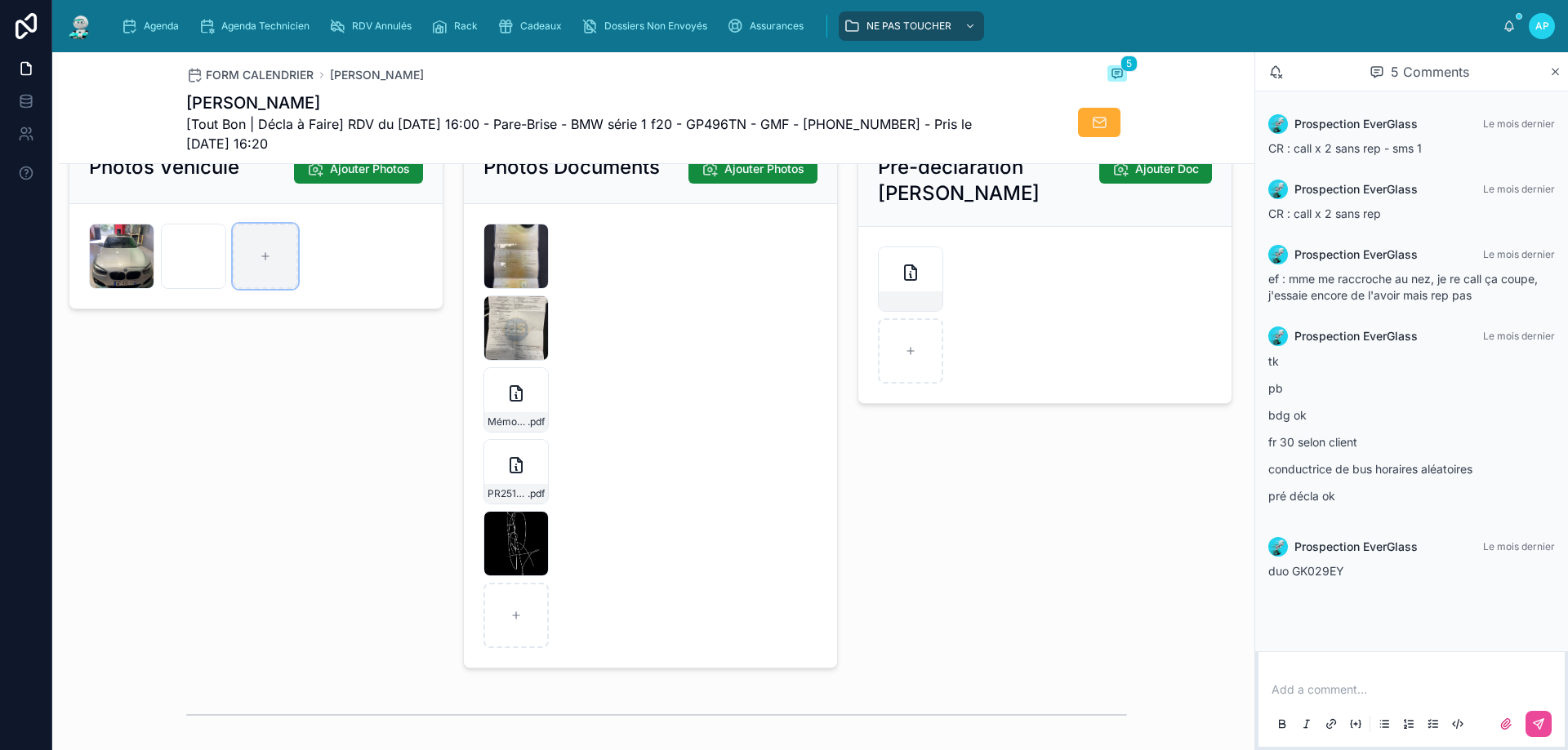
click at [270, 255] on div at bounding box center [265, 256] width 65 height 65
type input "**********"
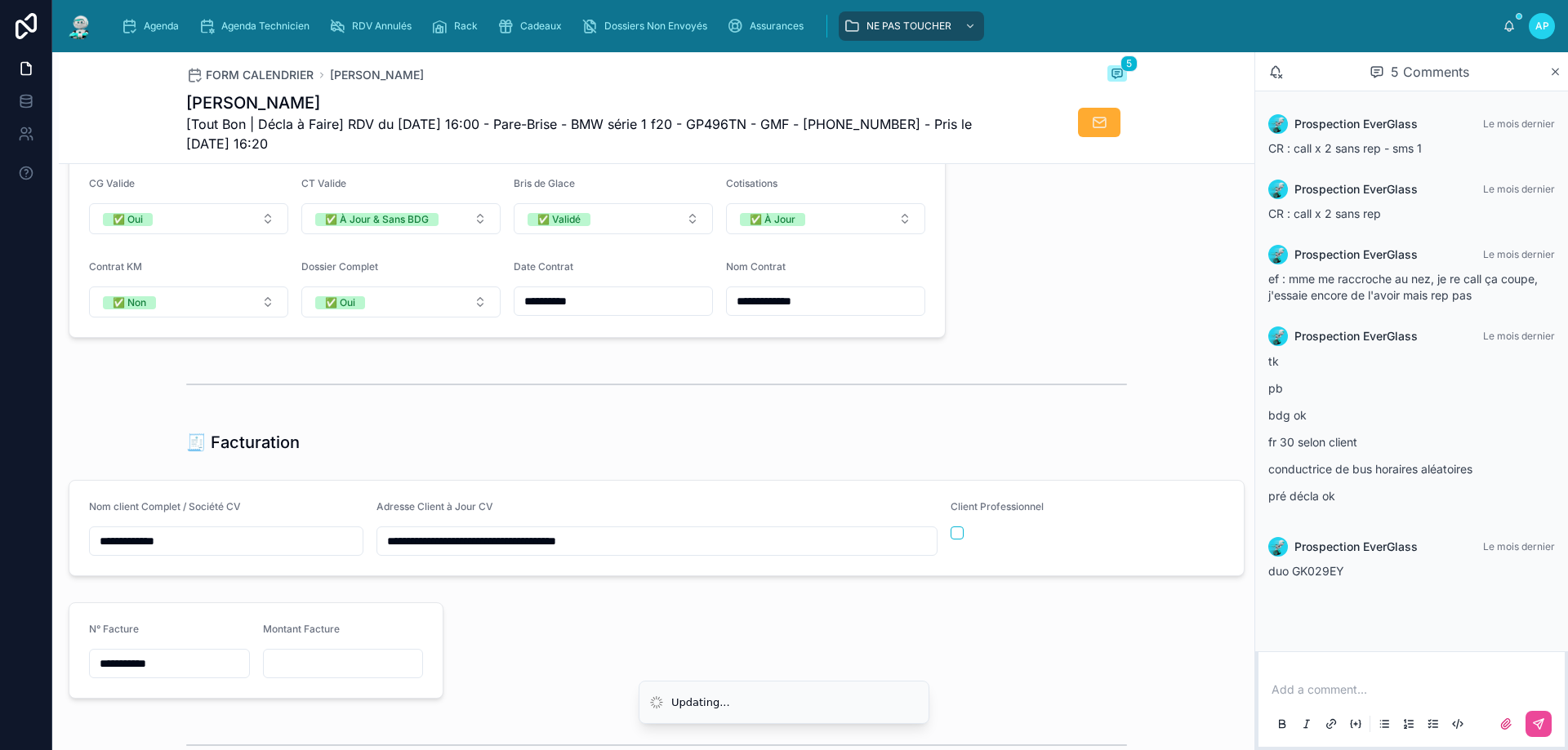
scroll to position [1143, 0]
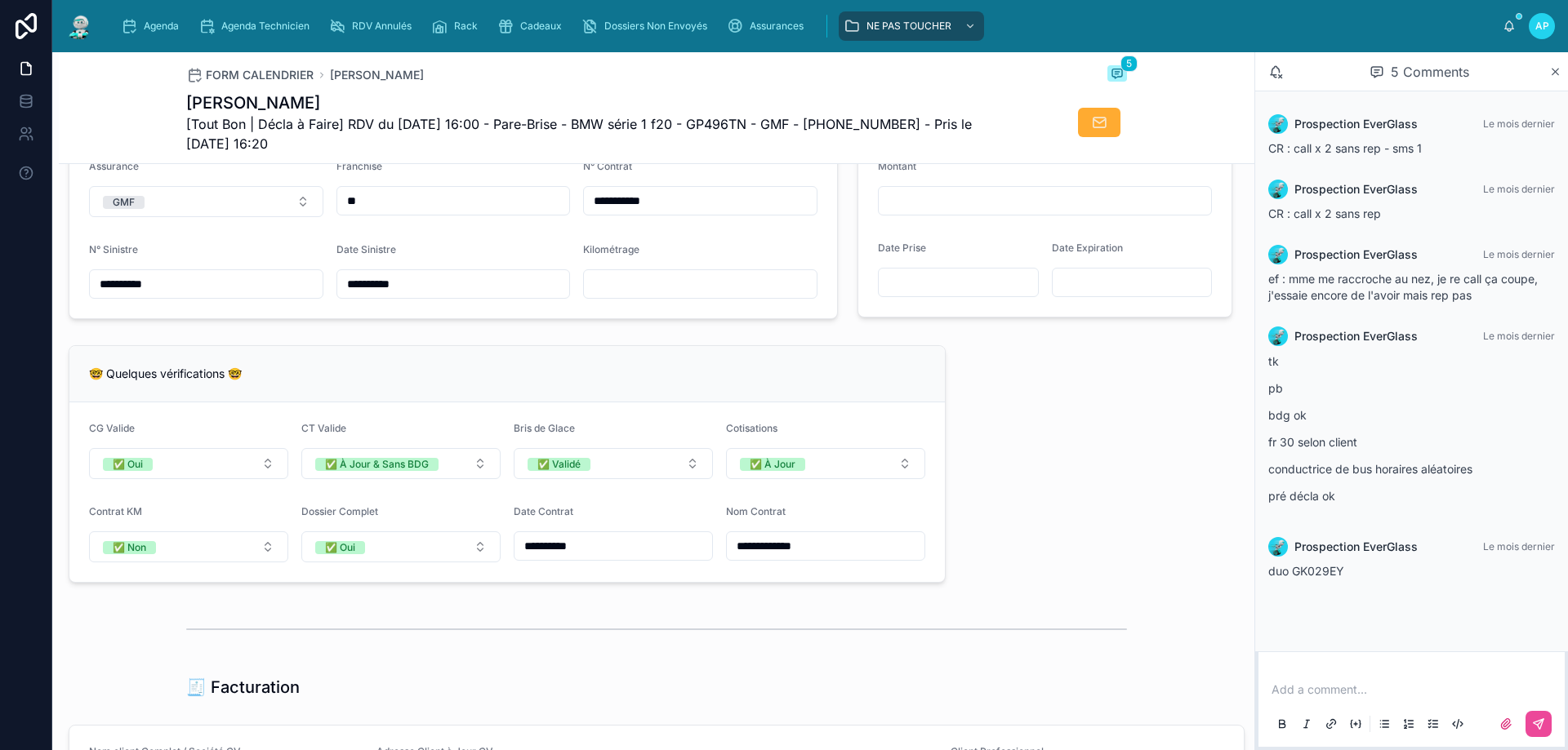
click at [673, 295] on input "text" at bounding box center [700, 284] width 233 height 23
type input "*****"
click at [182, 36] on div "Agenda" at bounding box center [153, 25] width 64 height 26
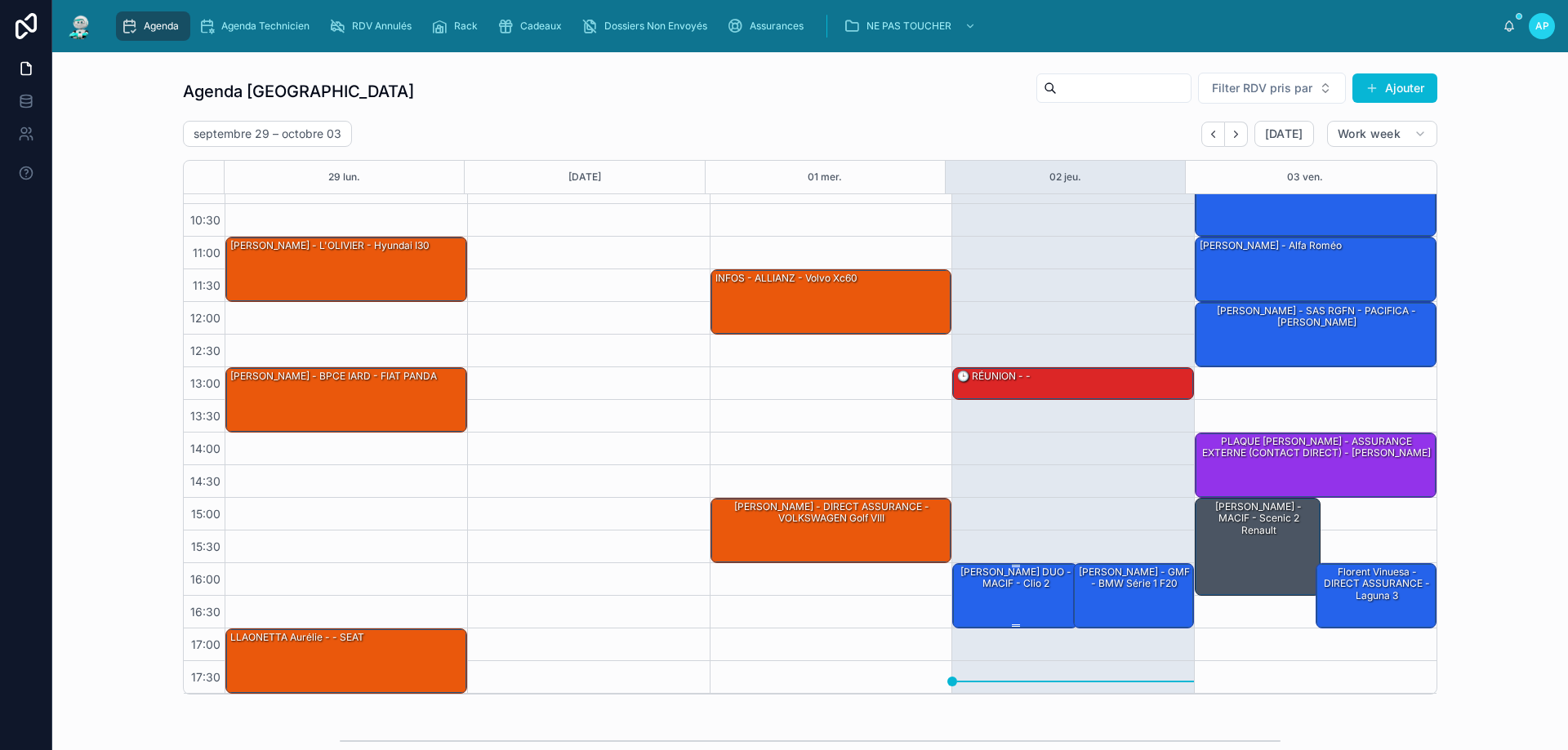
click at [995, 593] on div "[PERSON_NAME] DUO - MACIF - clio 2" at bounding box center [1015, 595] width 121 height 62
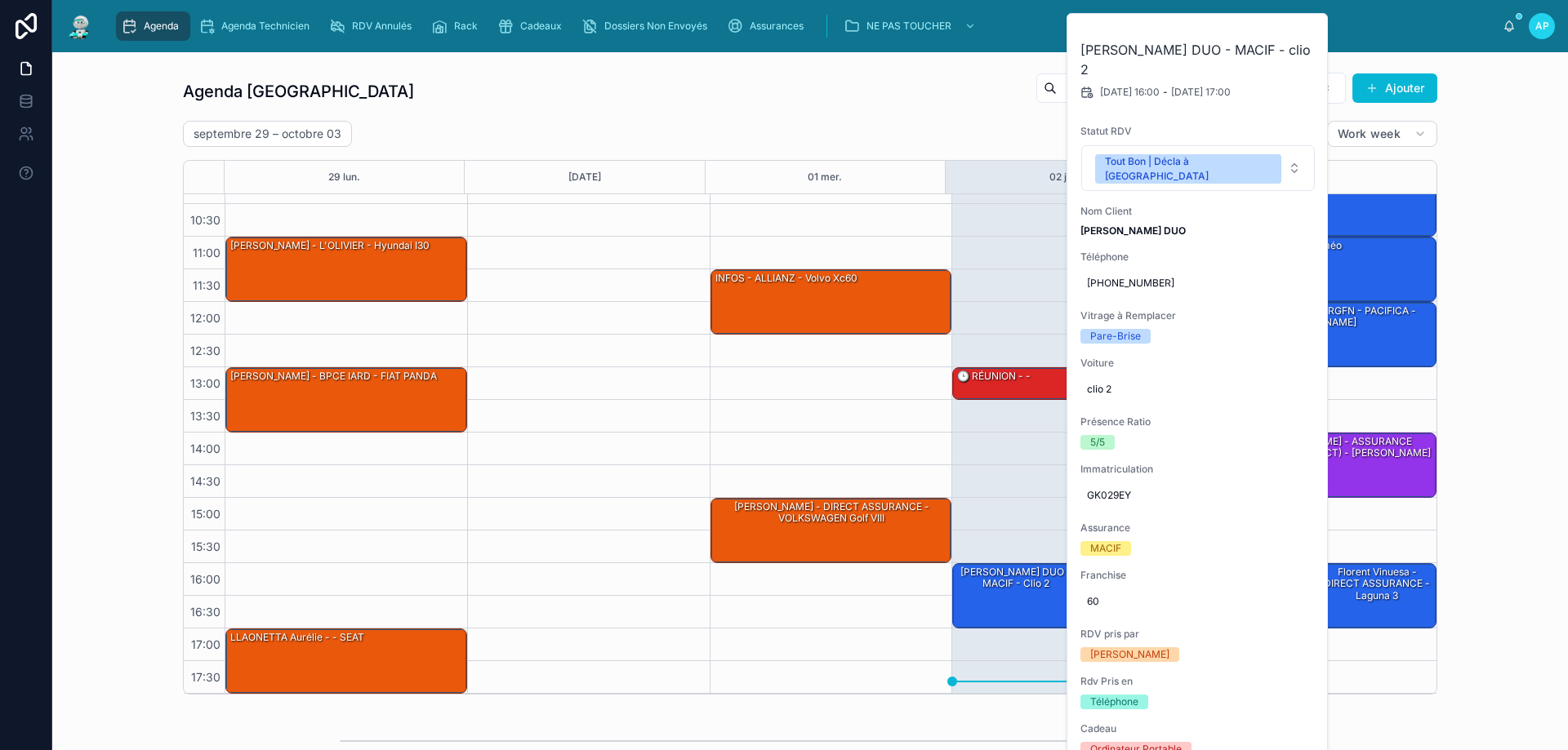
click at [1053, 403] on div "13:00 – 13:30 🕒 RÉUNION - - 16:00 – 17:00 [PERSON_NAME] DUO - MACIF - clio 2 16…" at bounding box center [1072, 400] width 242 height 588
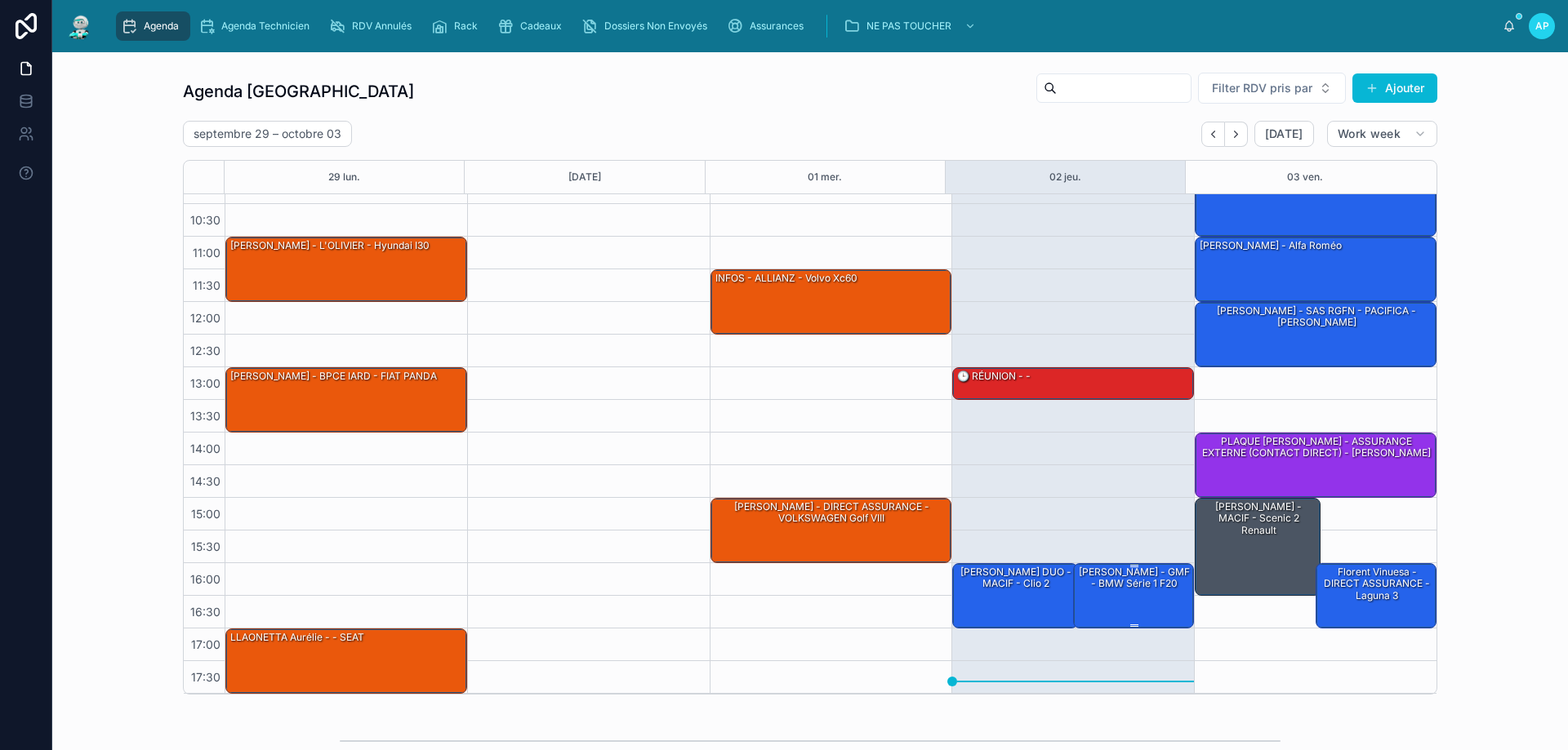
click at [1105, 574] on div "[PERSON_NAME] - GMF - BMW série 1 f20" at bounding box center [1134, 579] width 116 height 27
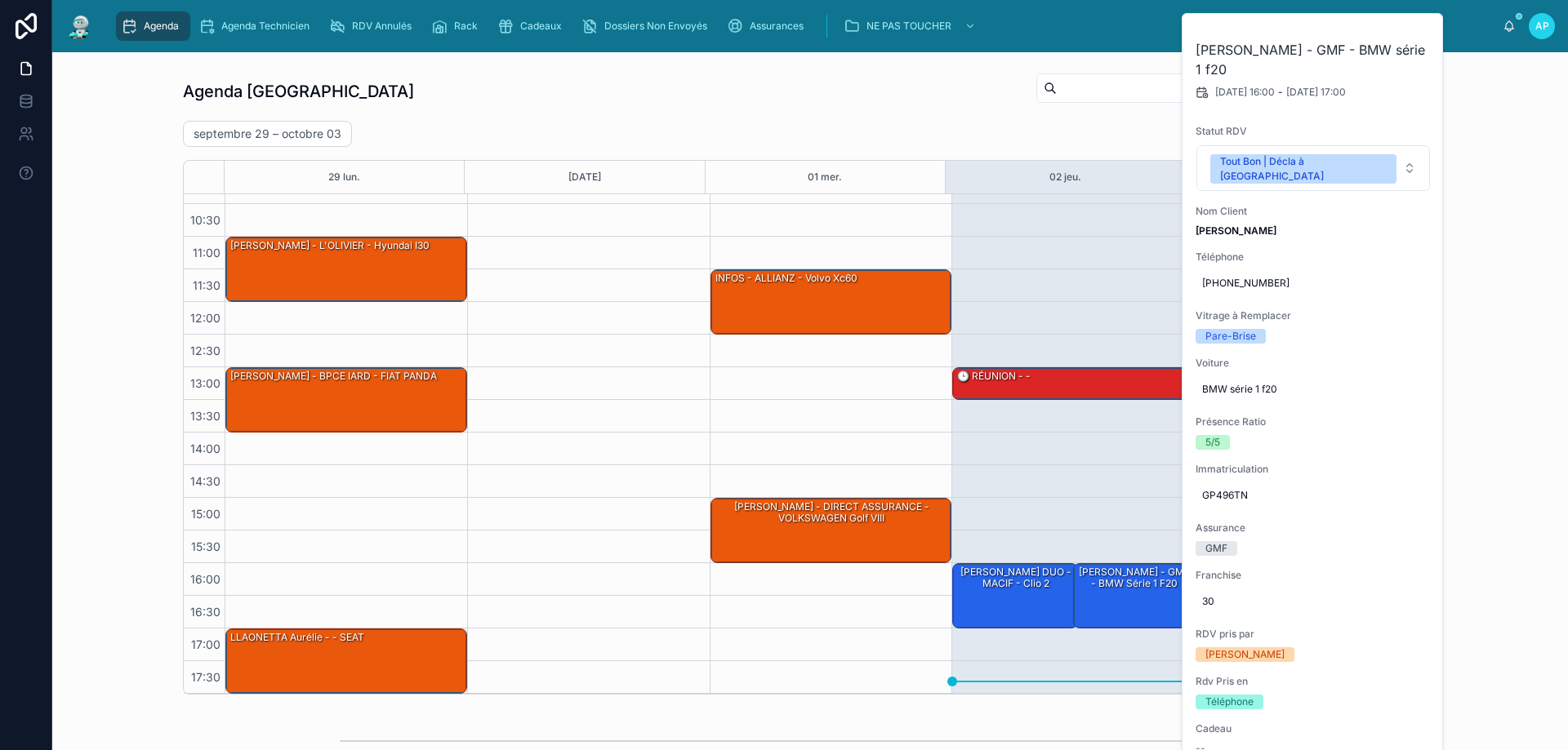
click at [1053, 478] on div "13:00 – 13:30 🕒 RÉUNION - - 16:00 – 17:00 [PERSON_NAME] DUO - MACIF - clio 2 16…" at bounding box center [1072, 400] width 242 height 588
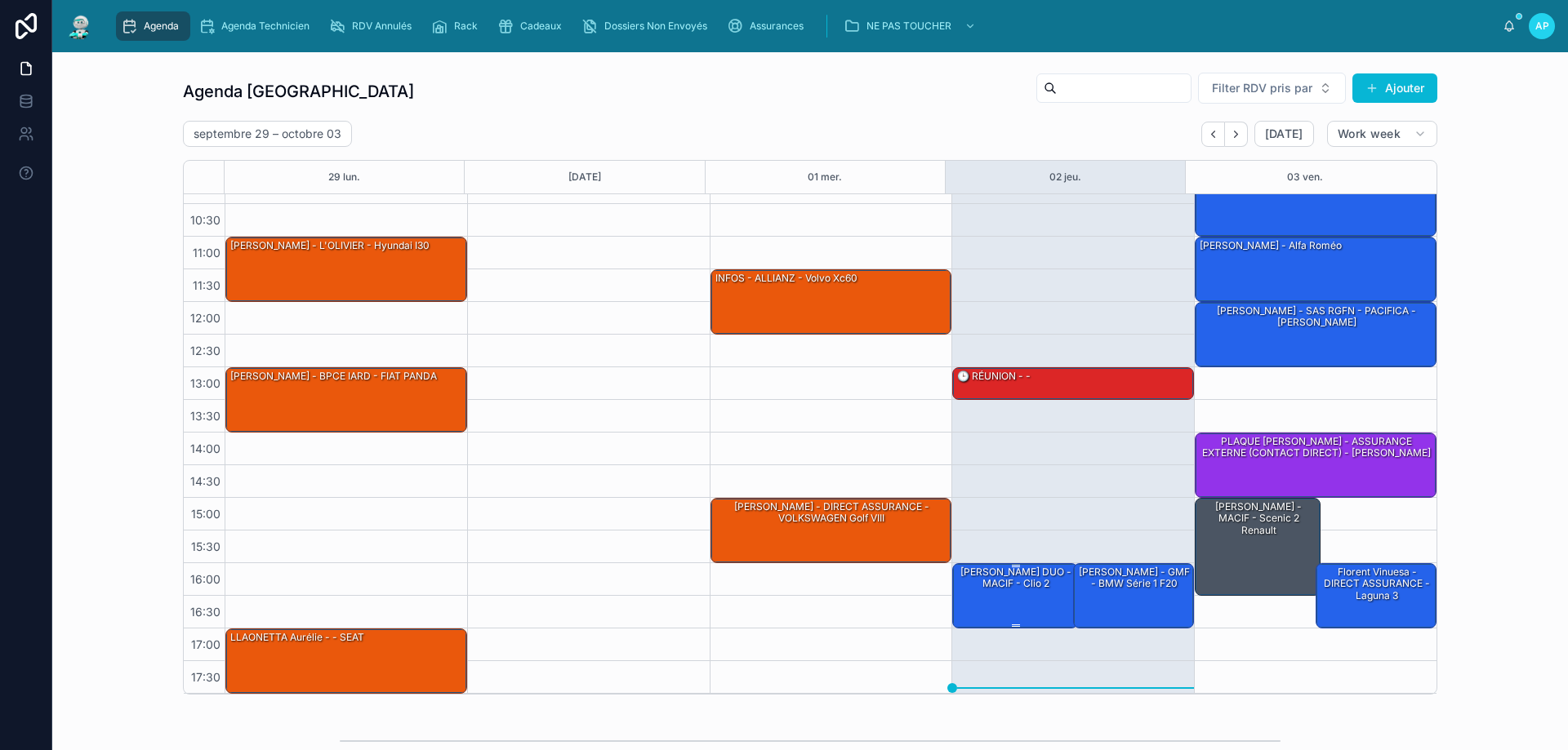
click at [1004, 589] on div "[PERSON_NAME] DUO - MACIF - clio 2" at bounding box center [1015, 579] width 121 height 27
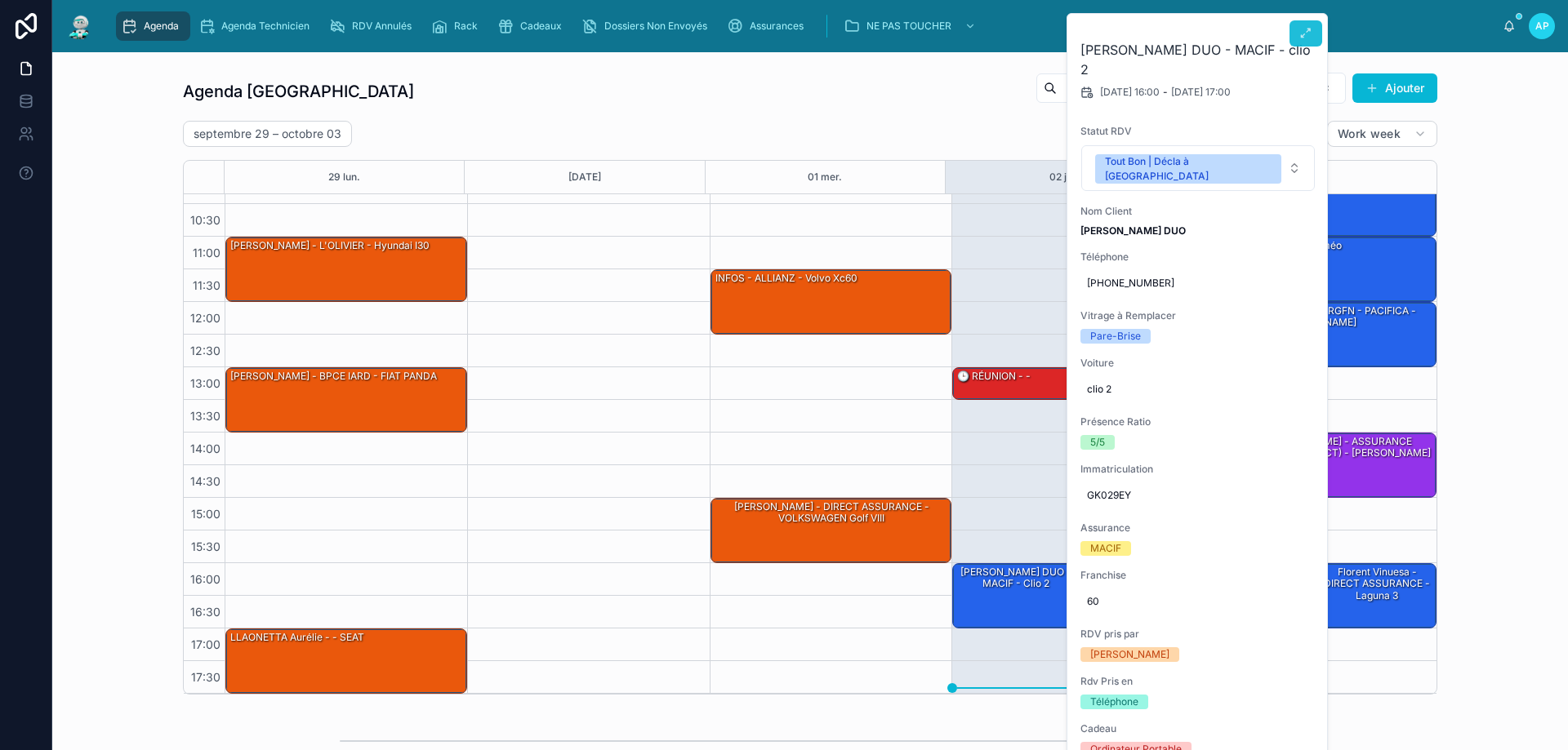
click at [1315, 31] on button at bounding box center [1305, 33] width 33 height 26
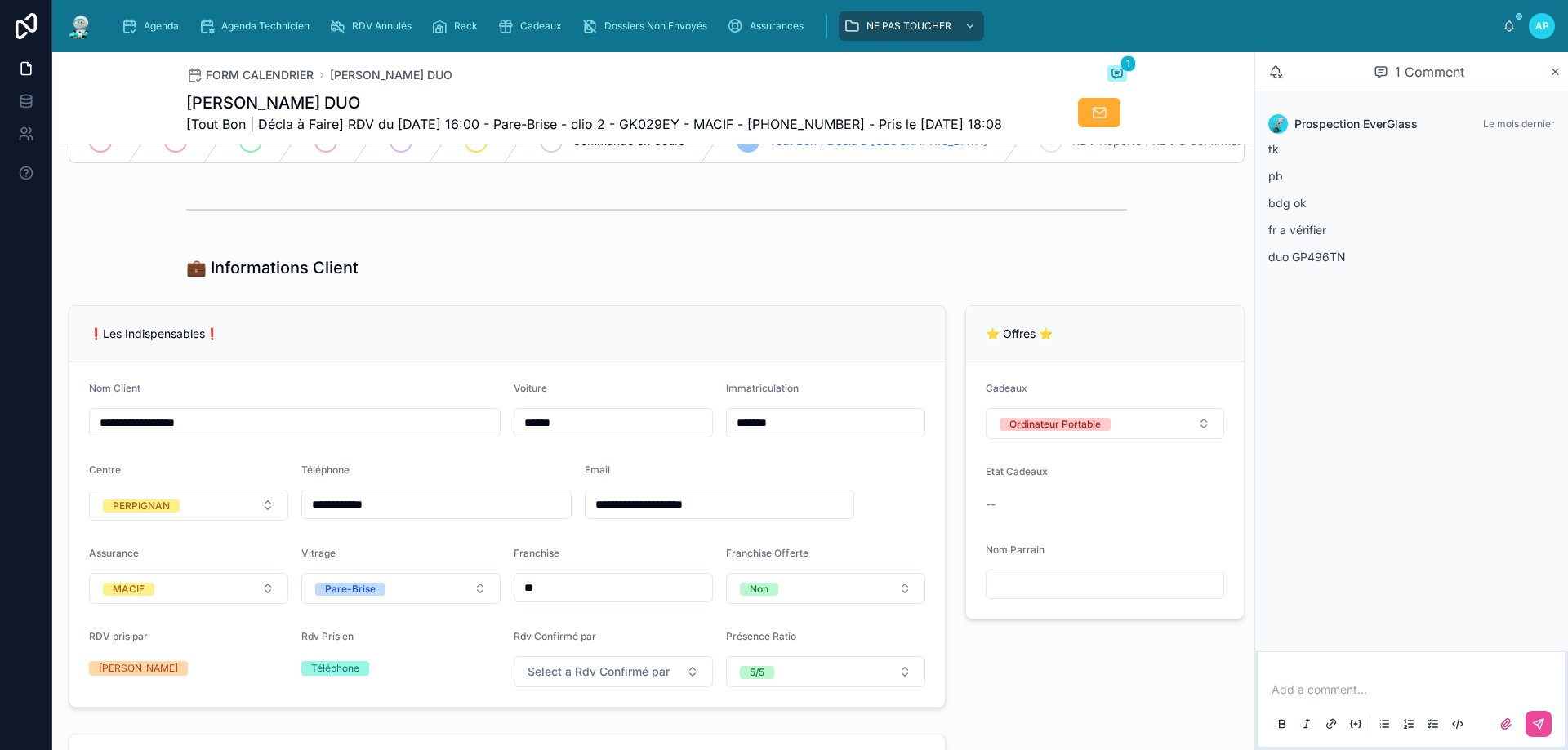
scroll to position [164, 0]
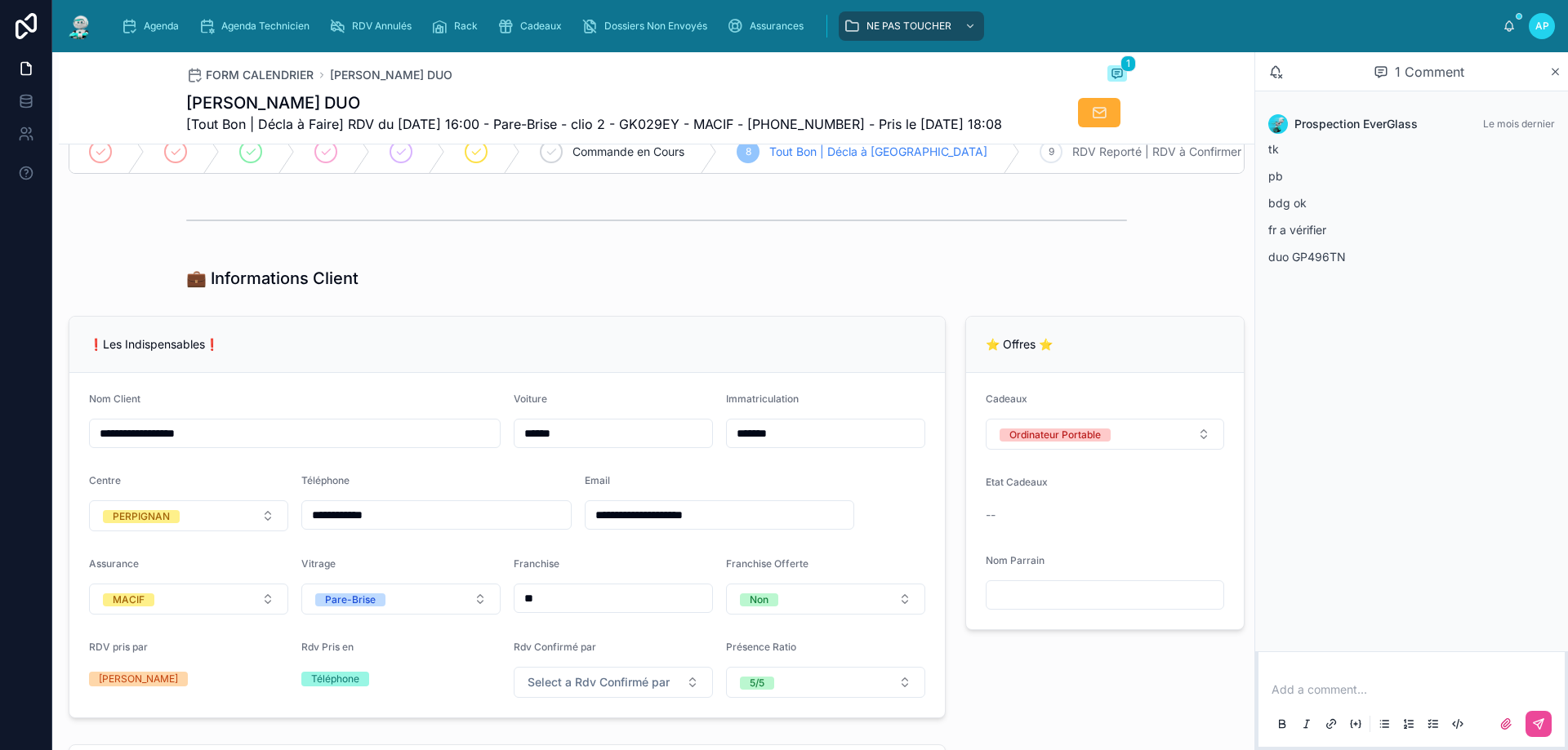
click at [455, 526] on input "**********" at bounding box center [436, 514] width 269 height 23
type input "*"
type input "**********"
click at [182, 17] on div "Agenda" at bounding box center [153, 25] width 64 height 26
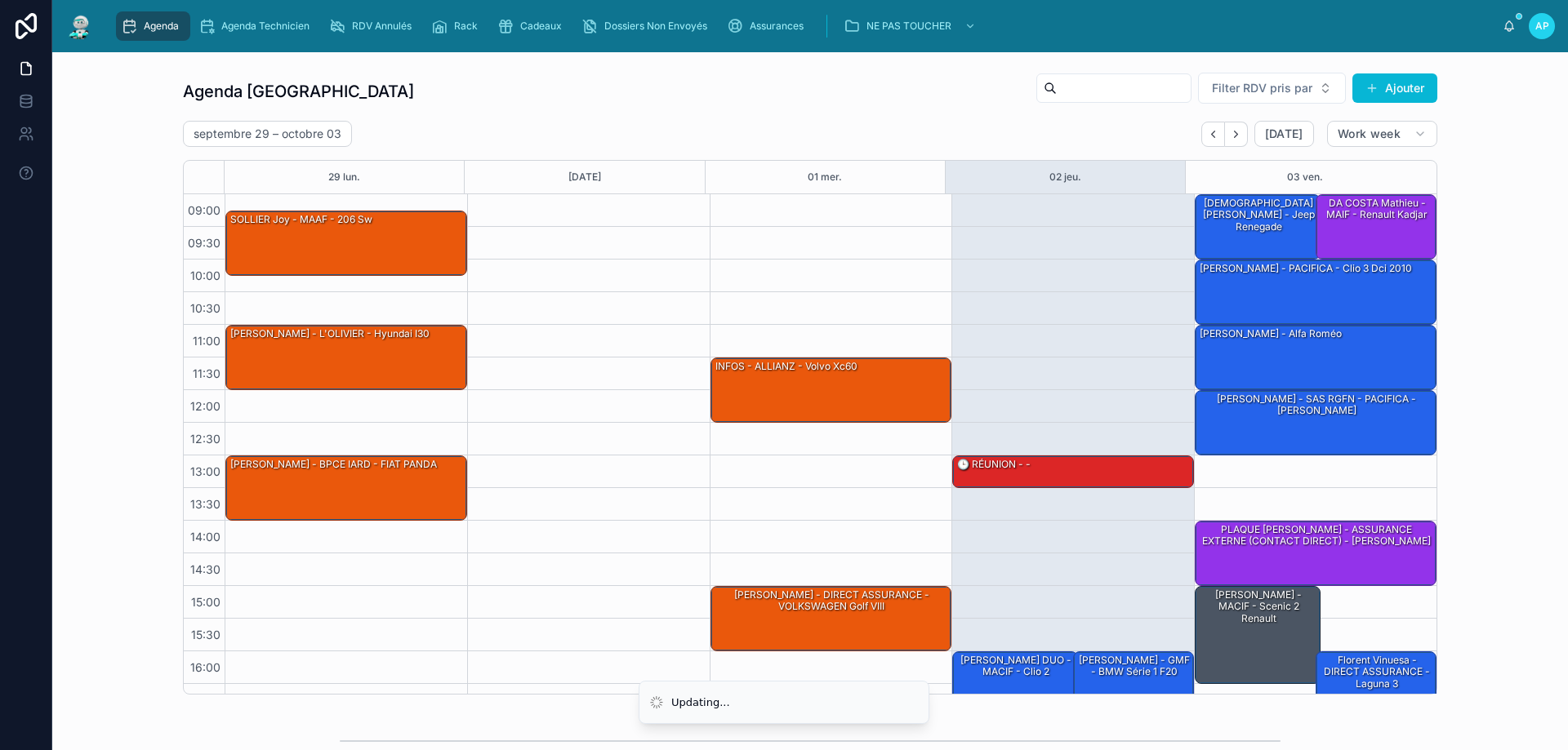
scroll to position [88, 0]
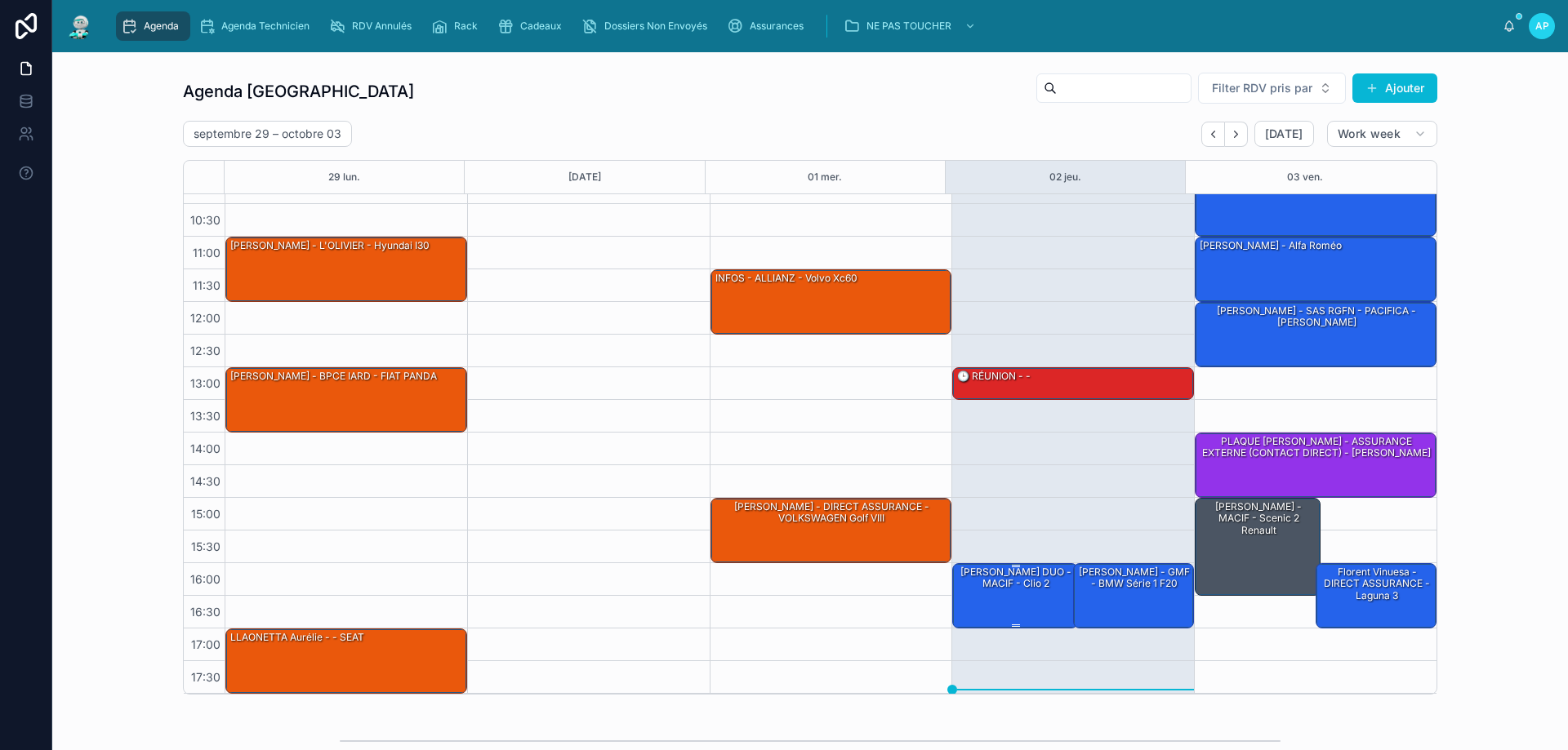
click at [1023, 586] on div "[PERSON_NAME] DUO - MACIF - clio 2" at bounding box center [1015, 579] width 121 height 27
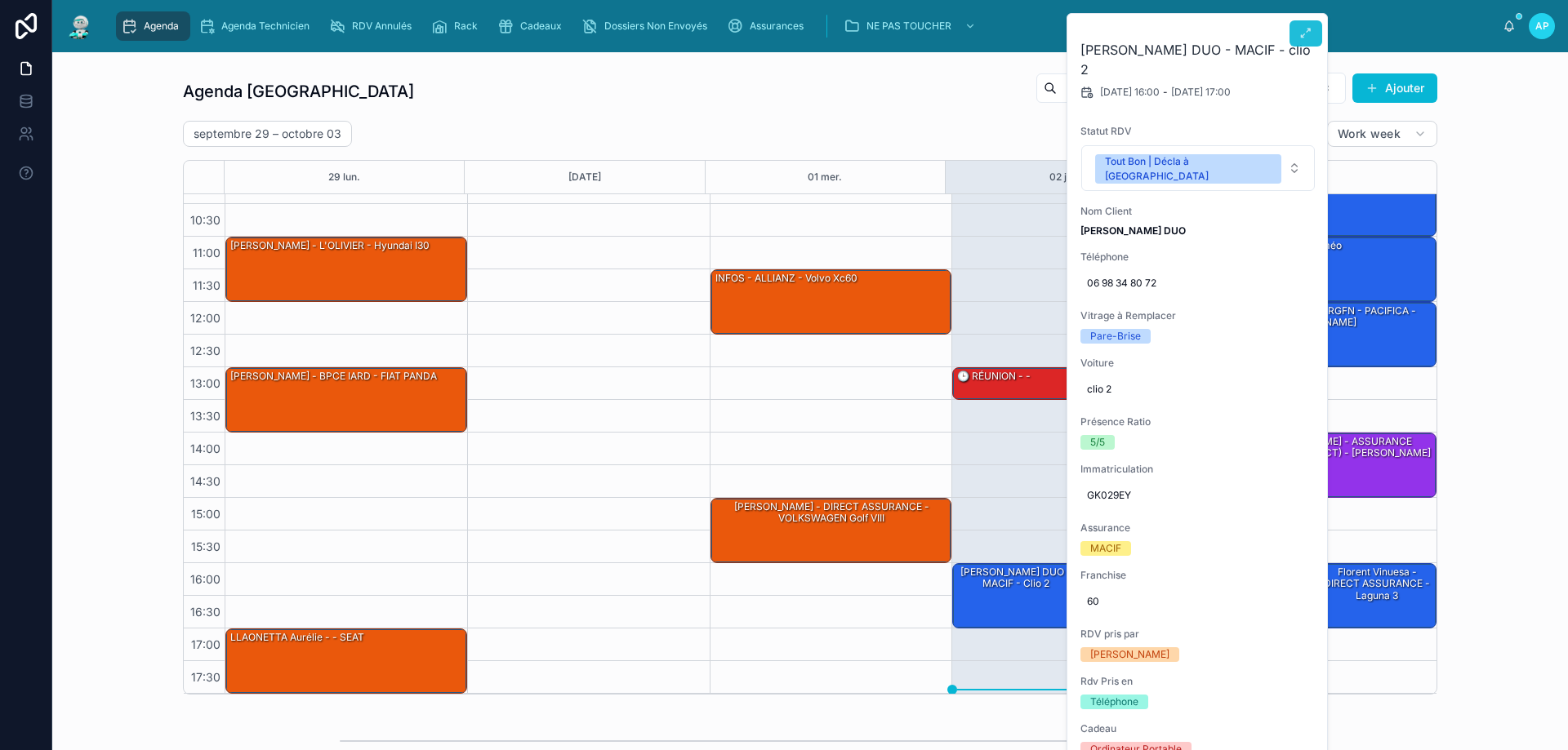
click at [1304, 39] on div "Agenda Agenda Technicien RDV Annulés Rack Cadeaux Dossiers Non Envoyés Assuranc…" at bounding box center [805, 26] width 1395 height 36
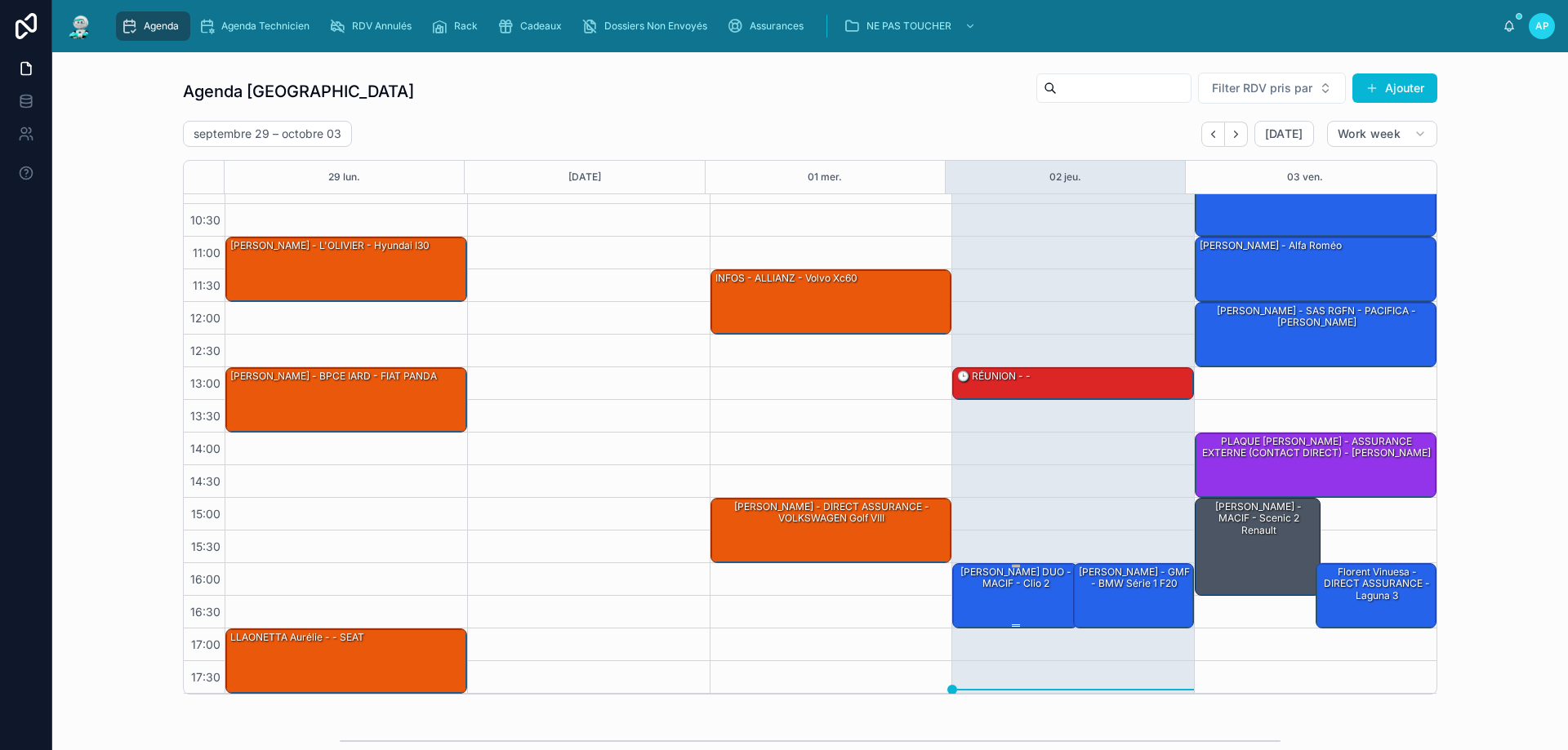
click at [973, 580] on div "[PERSON_NAME] DUO - MACIF - clio 2" at bounding box center [1015, 579] width 121 height 27
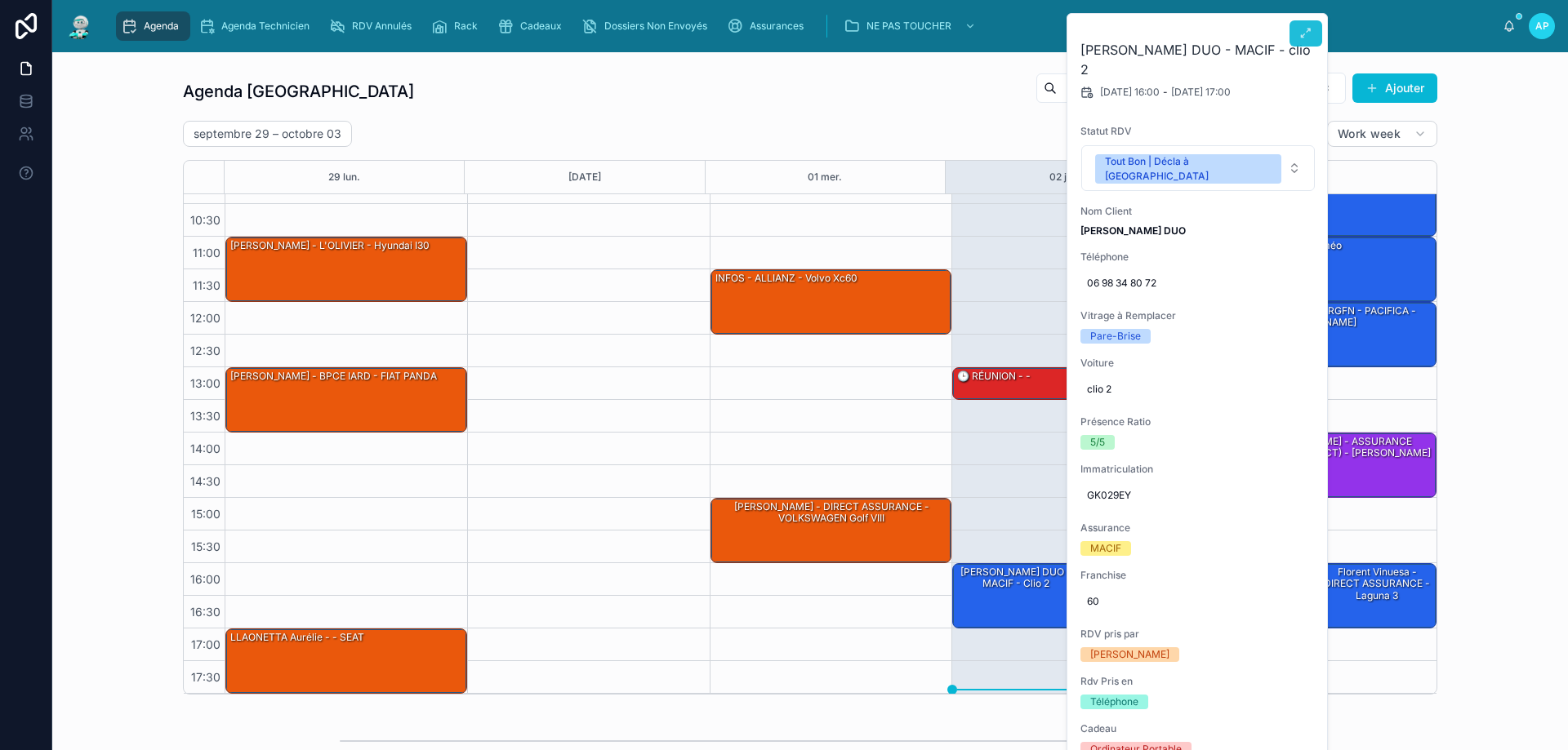
click at [1298, 36] on button at bounding box center [1305, 33] width 33 height 26
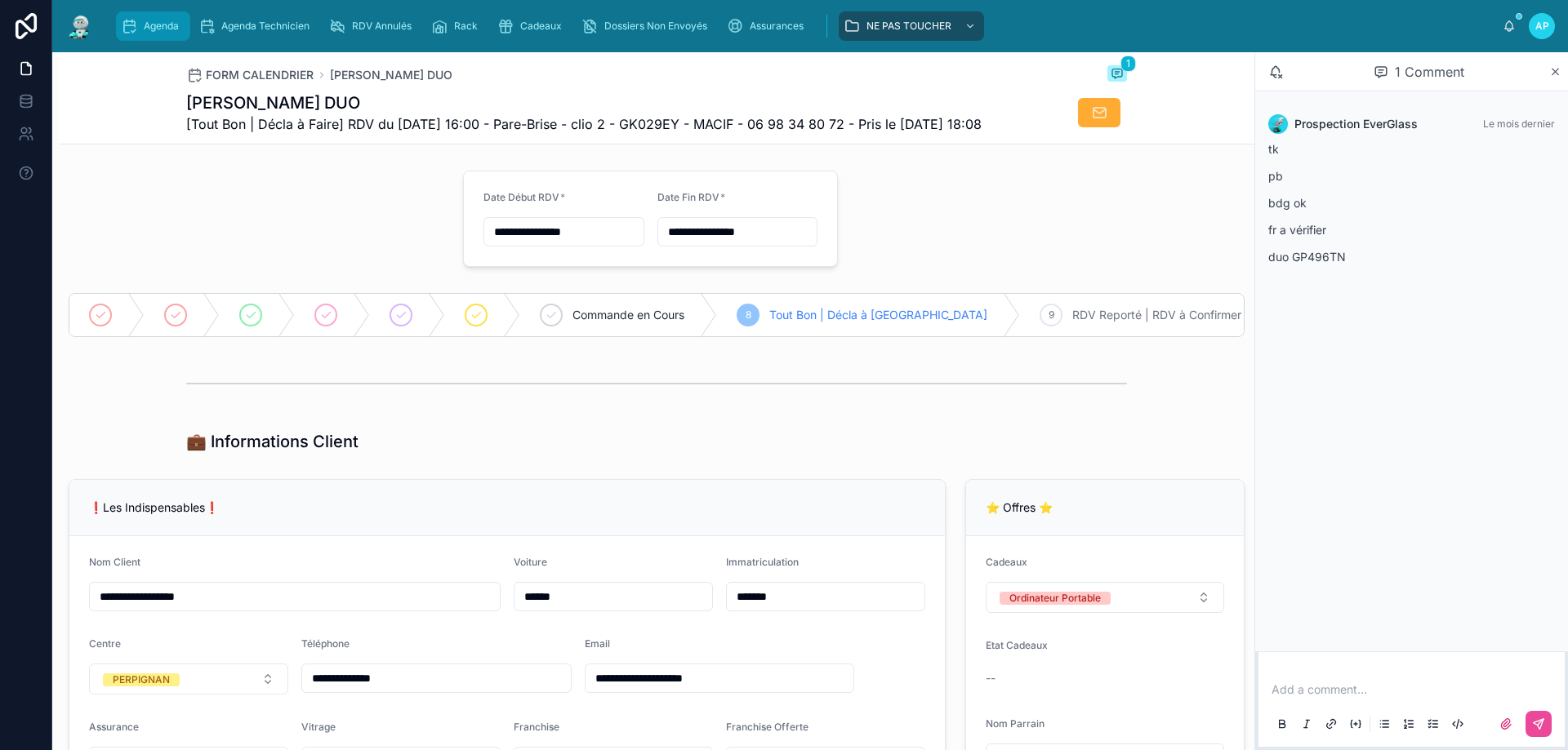
click at [156, 33] on div "Agenda" at bounding box center [153, 25] width 64 height 26
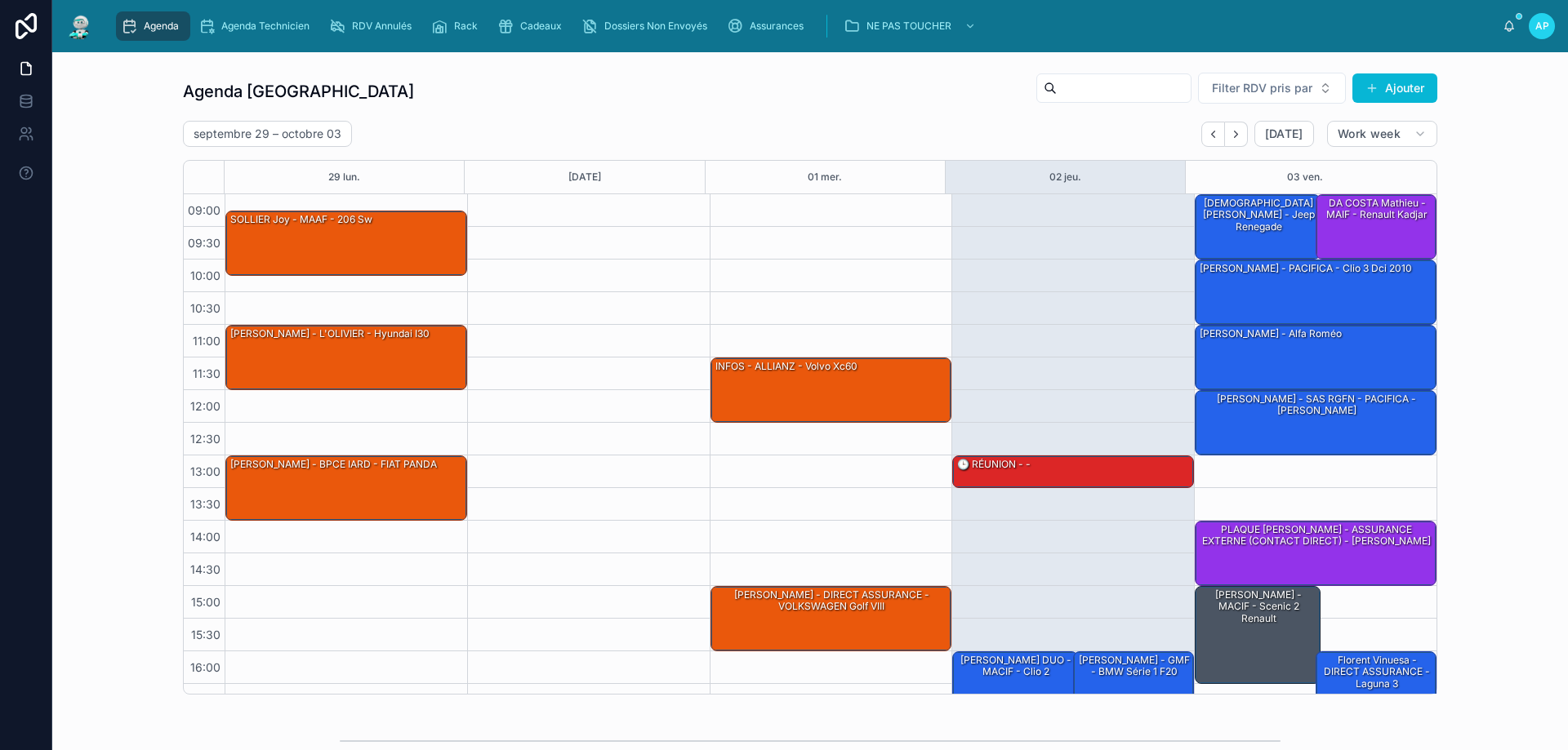
scroll to position [88, 0]
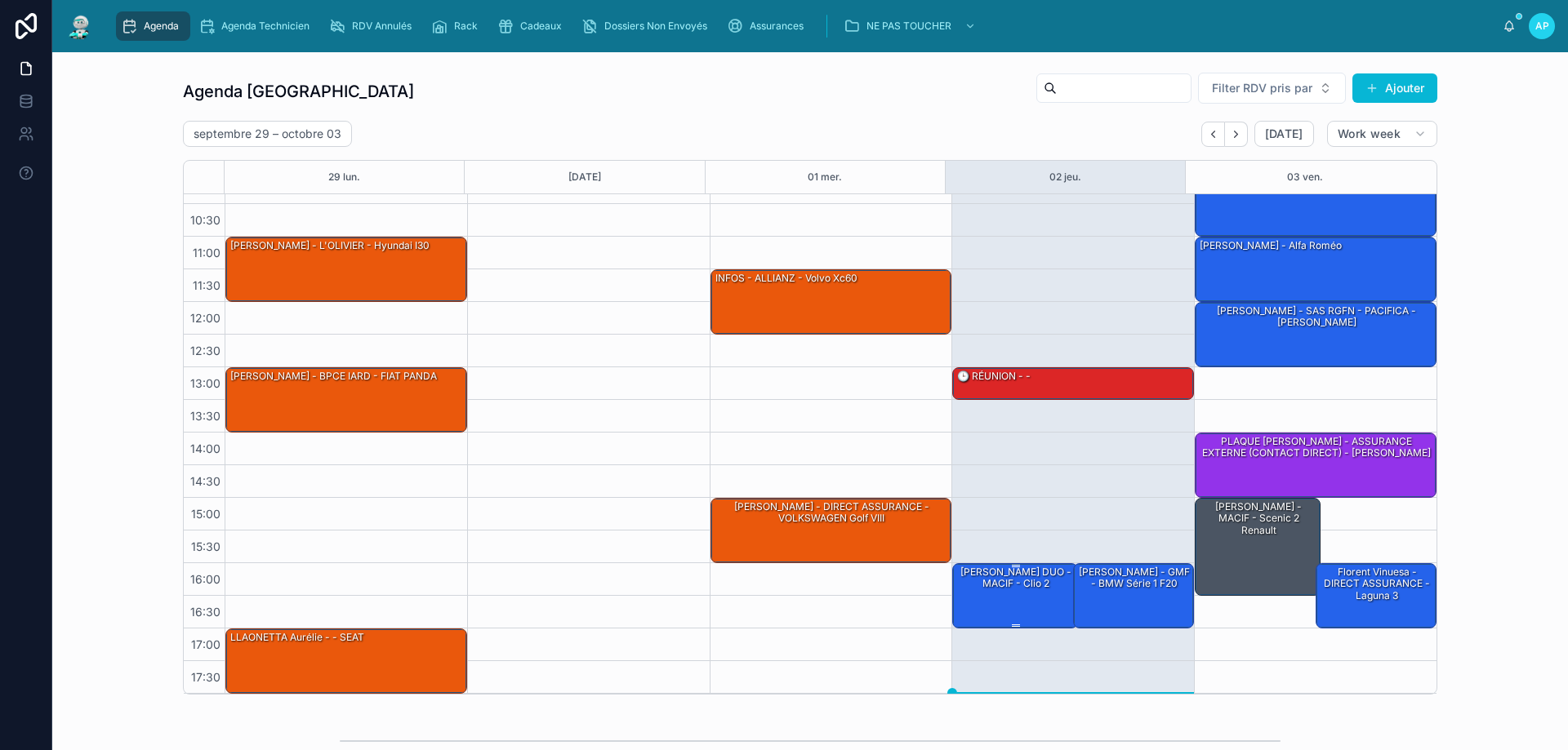
click at [1004, 612] on div "[PERSON_NAME] DUO - MACIF - clio 2" at bounding box center [1015, 595] width 121 height 62
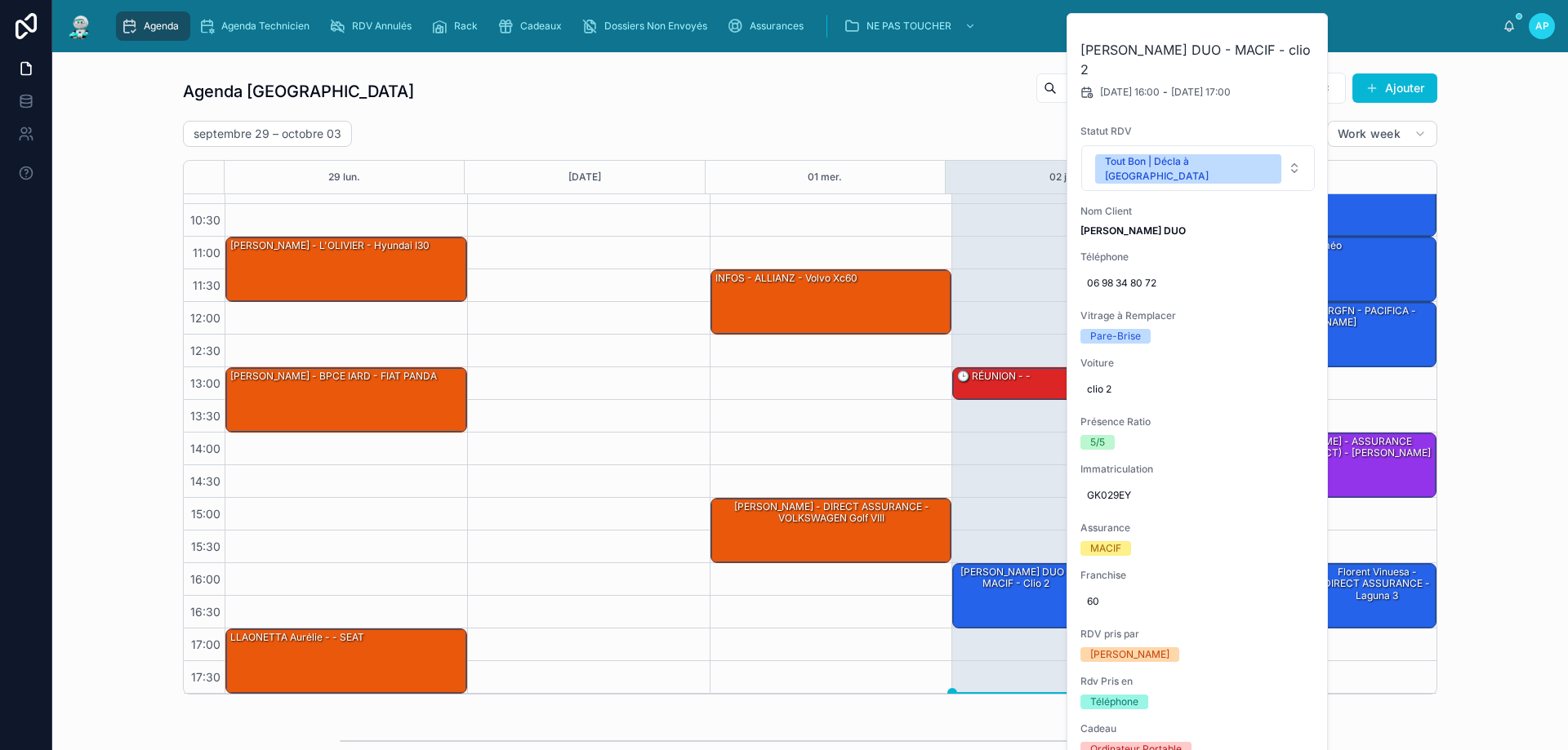
click at [988, 507] on div "13:00 – 13:30 🕒 RÉUNION - - 16:00 – 17:00 [PERSON_NAME] DUO - MACIF - clio 2 16…" at bounding box center [1072, 400] width 242 height 588
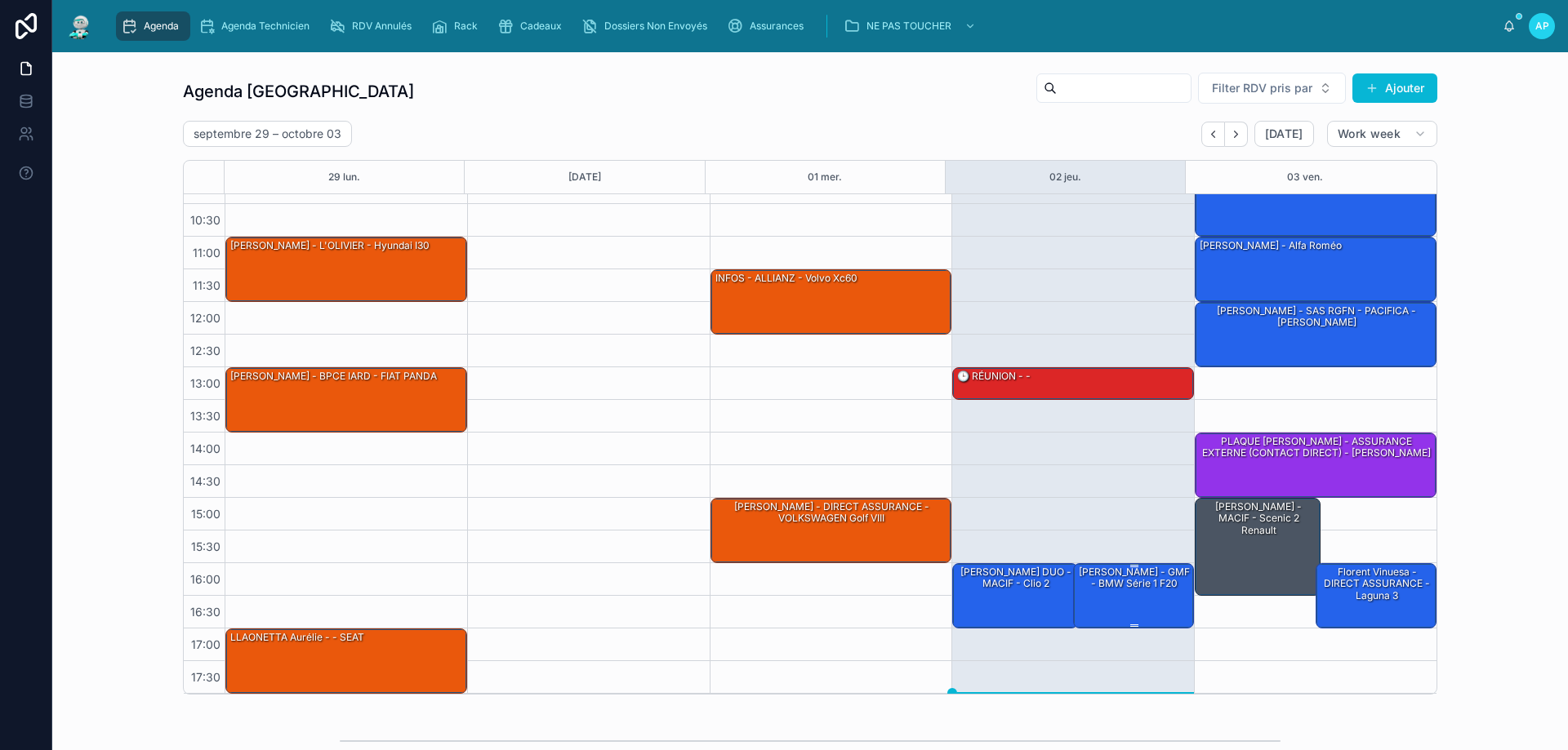
click at [1095, 580] on div "[PERSON_NAME] - GMF - BMW série 1 f20" at bounding box center [1134, 579] width 116 height 27
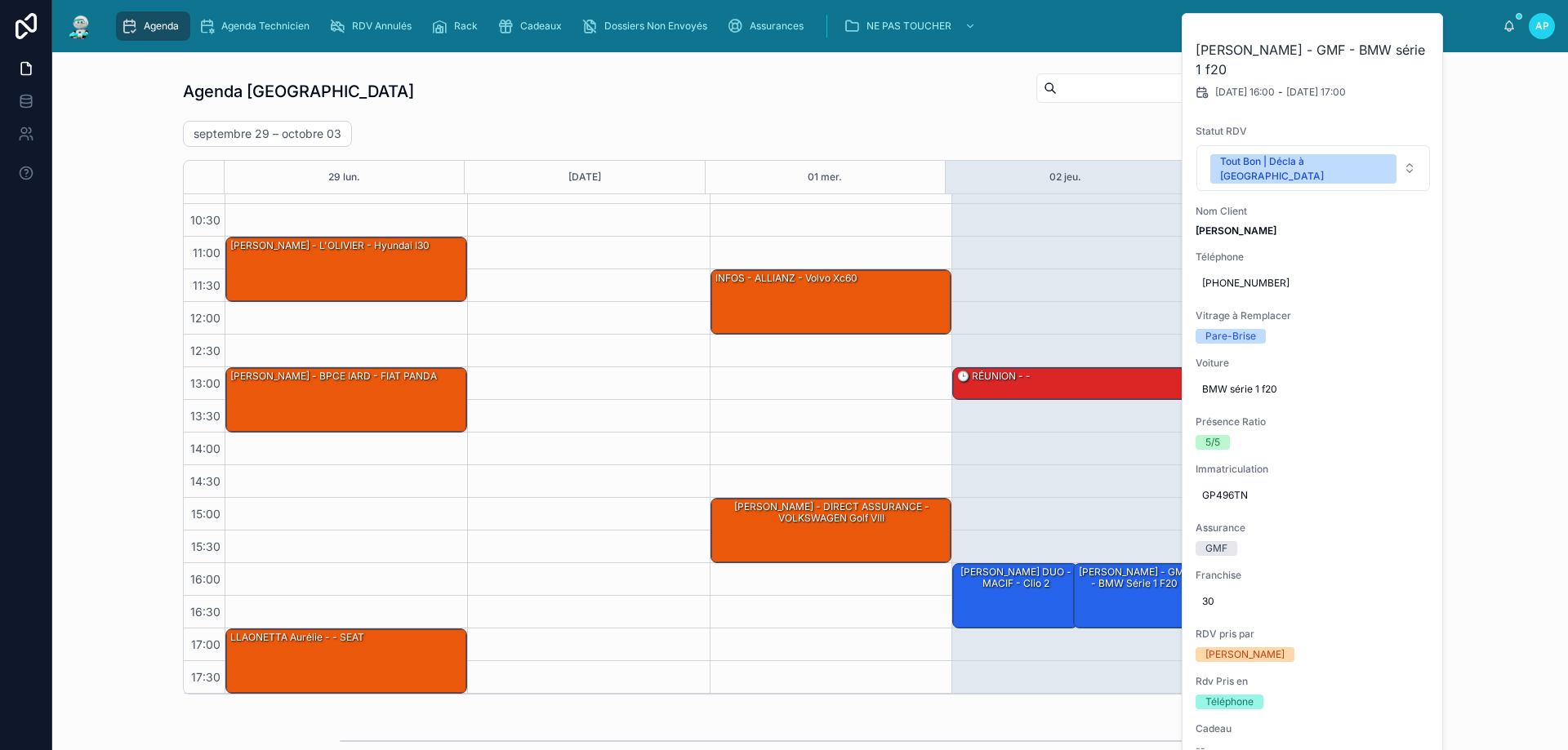
click at [1060, 208] on div "13:00 – 13:30 🕒 RÉUNION - - 16:00 – 17:00 [PERSON_NAME] DUO - MACIF - clio 2 16…" at bounding box center [1072, 400] width 242 height 588
